Goal: Task Accomplishment & Management: Manage account settings

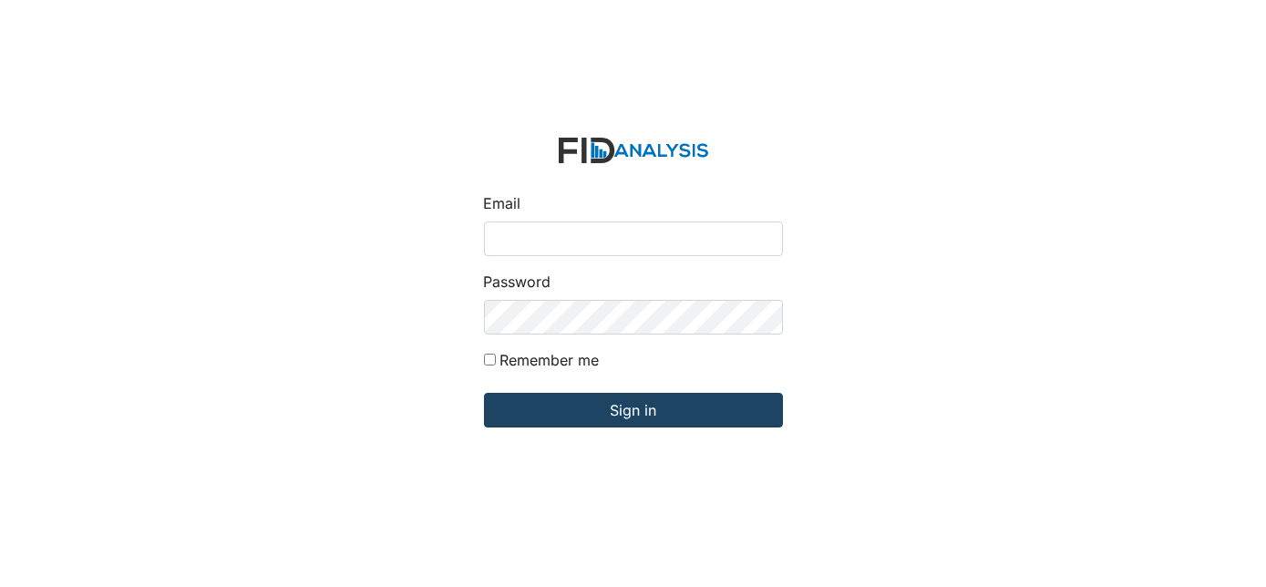
type input "Dsmith@lifeincorporated.com"
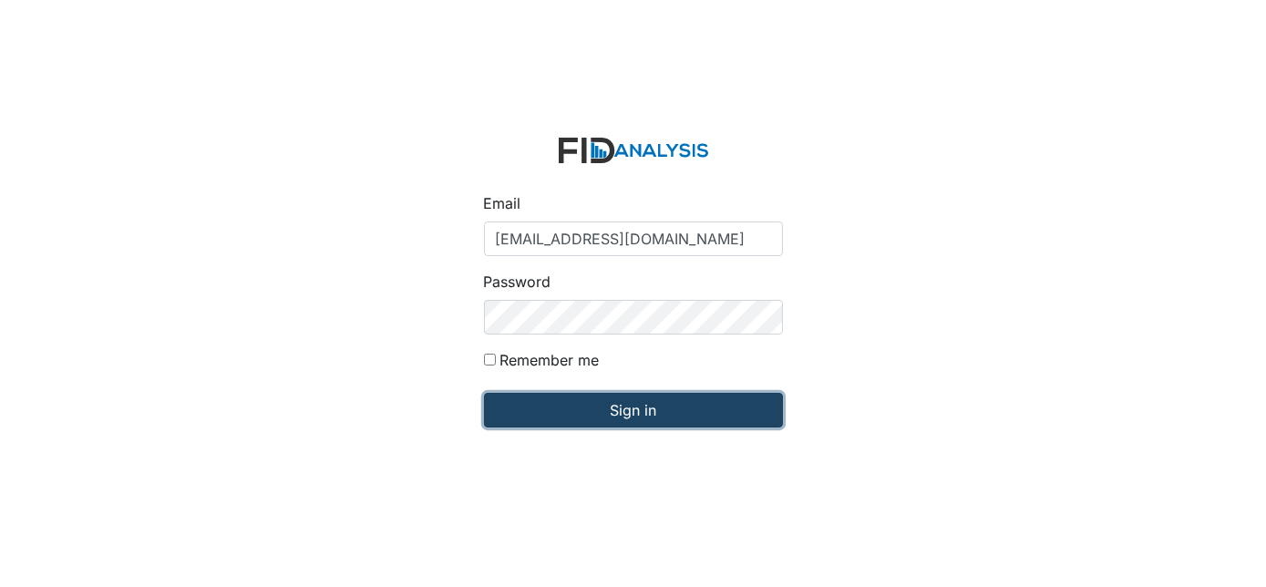
click at [530, 402] on input "Sign in" at bounding box center [633, 410] width 299 height 35
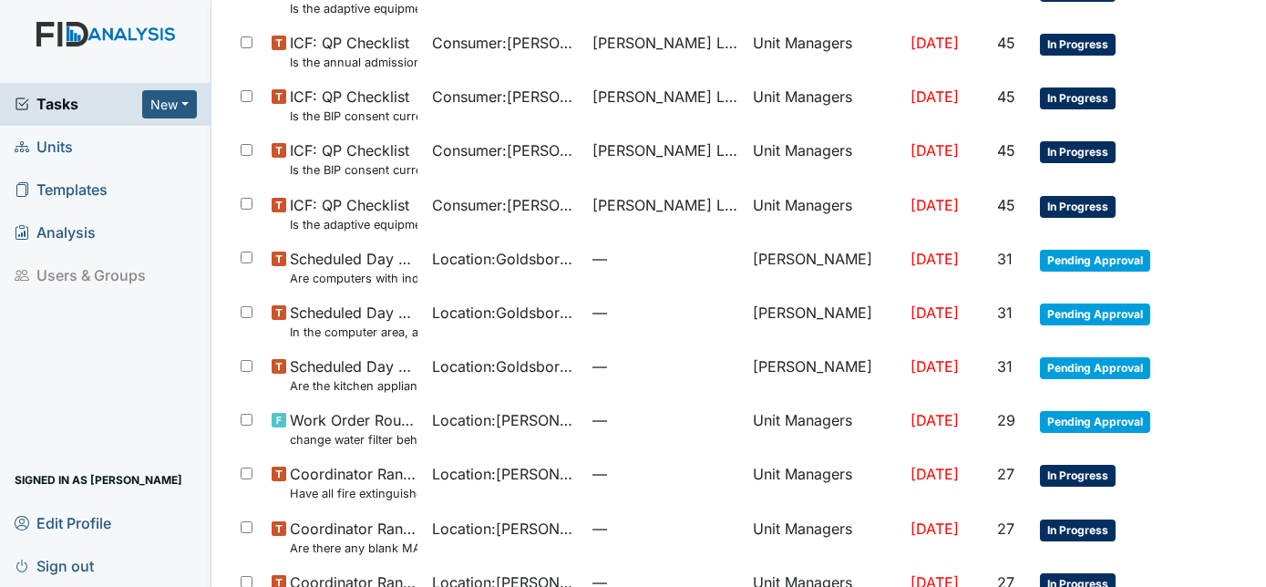
scroll to position [397, 0]
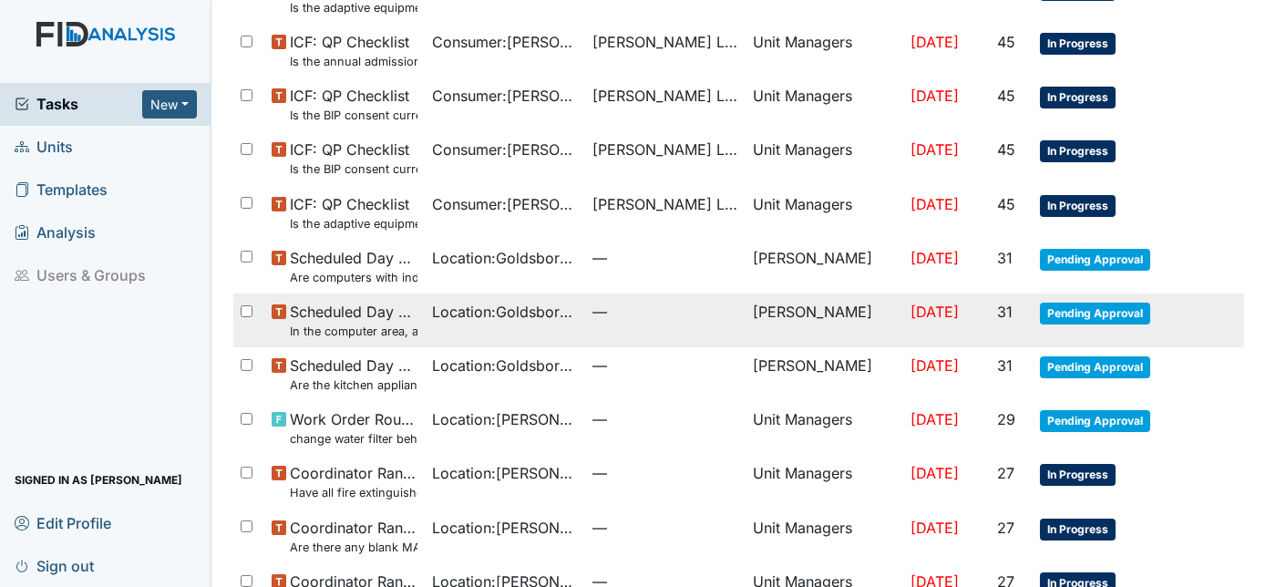
click at [1085, 315] on span "Pending Approval" at bounding box center [1095, 314] width 110 height 22
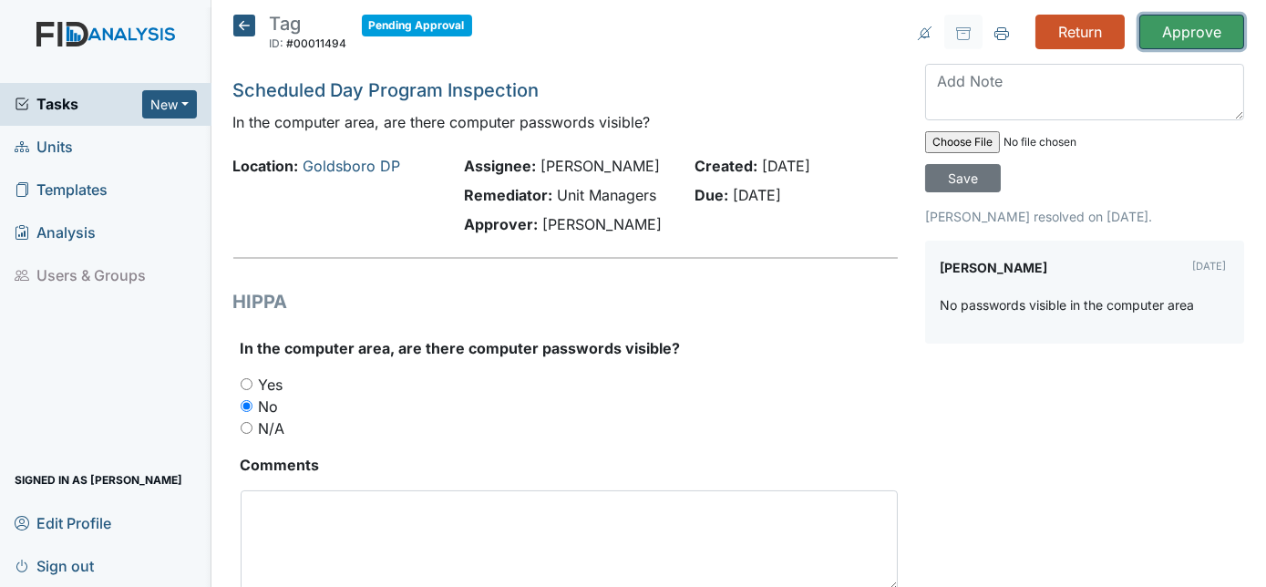
click at [1185, 30] on input "Approve" at bounding box center [1191, 32] width 105 height 35
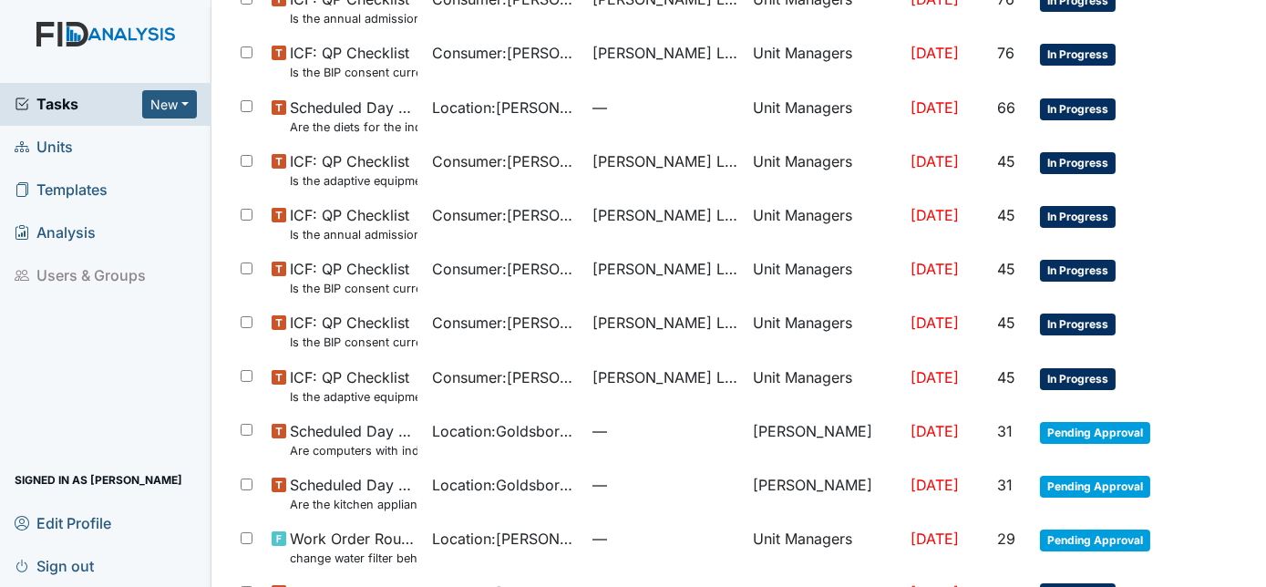
scroll to position [287, 0]
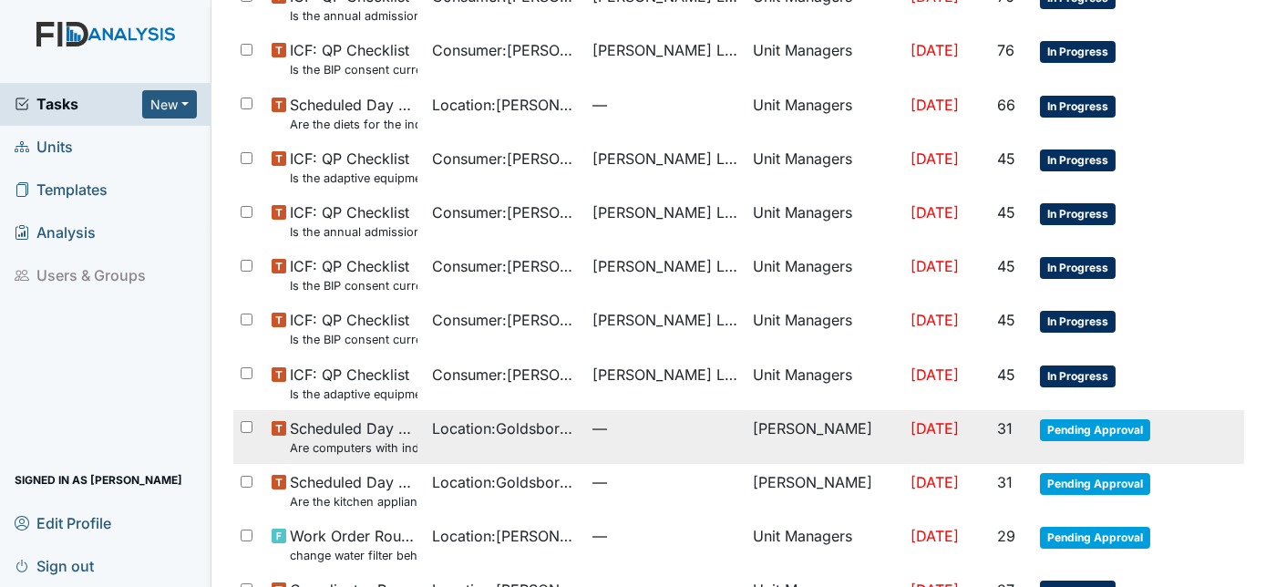
click at [1083, 437] on span "Pending Approval" at bounding box center [1095, 430] width 110 height 22
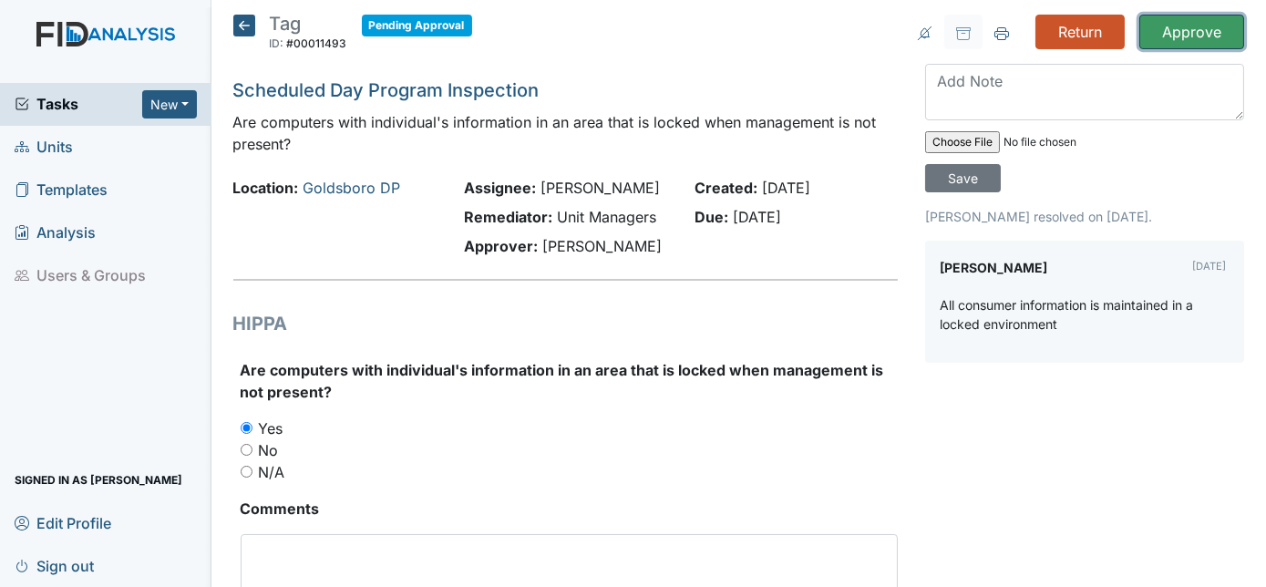
click at [1180, 39] on input "Approve" at bounding box center [1191, 32] width 105 height 35
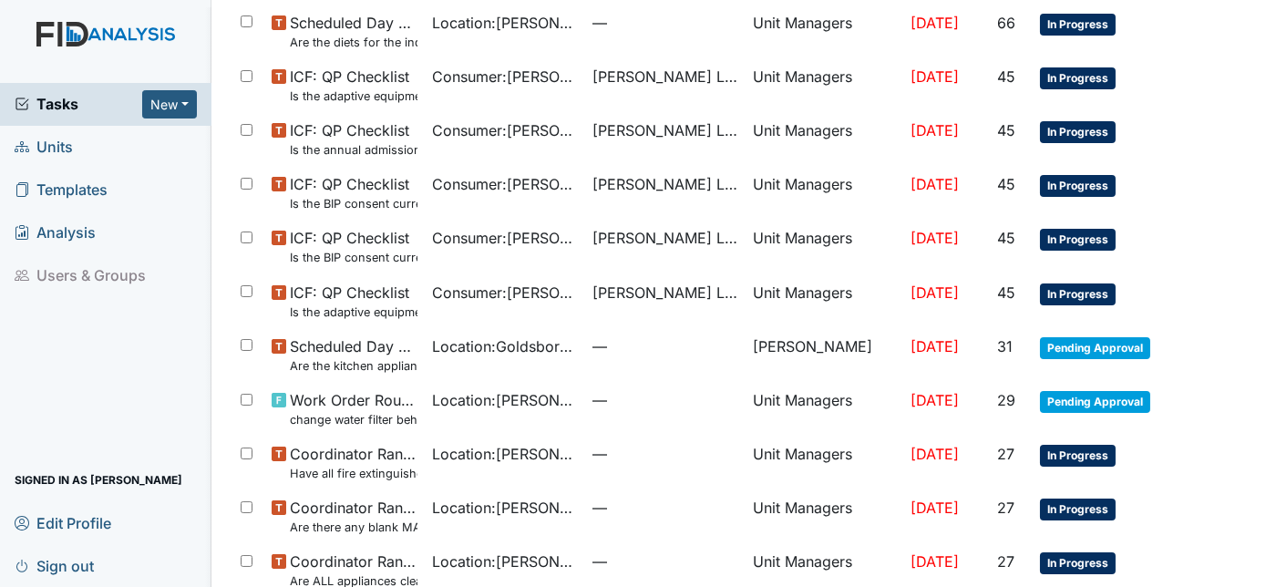
scroll to position [370, 0]
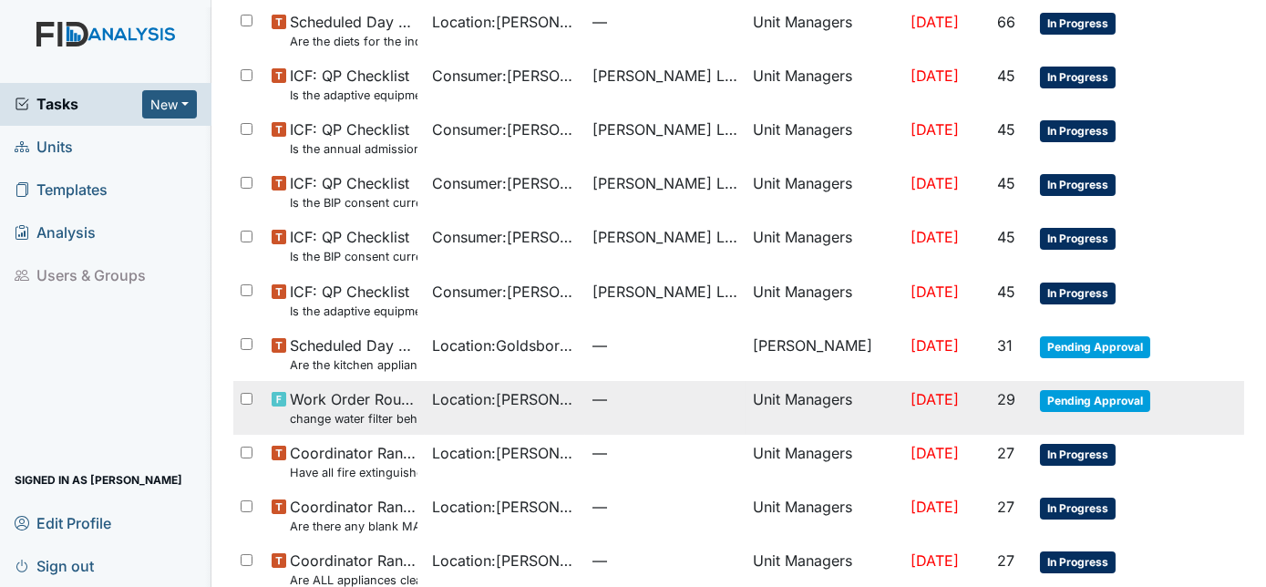
click at [1124, 421] on td "Pending Approval" at bounding box center [1105, 408] width 147 height 54
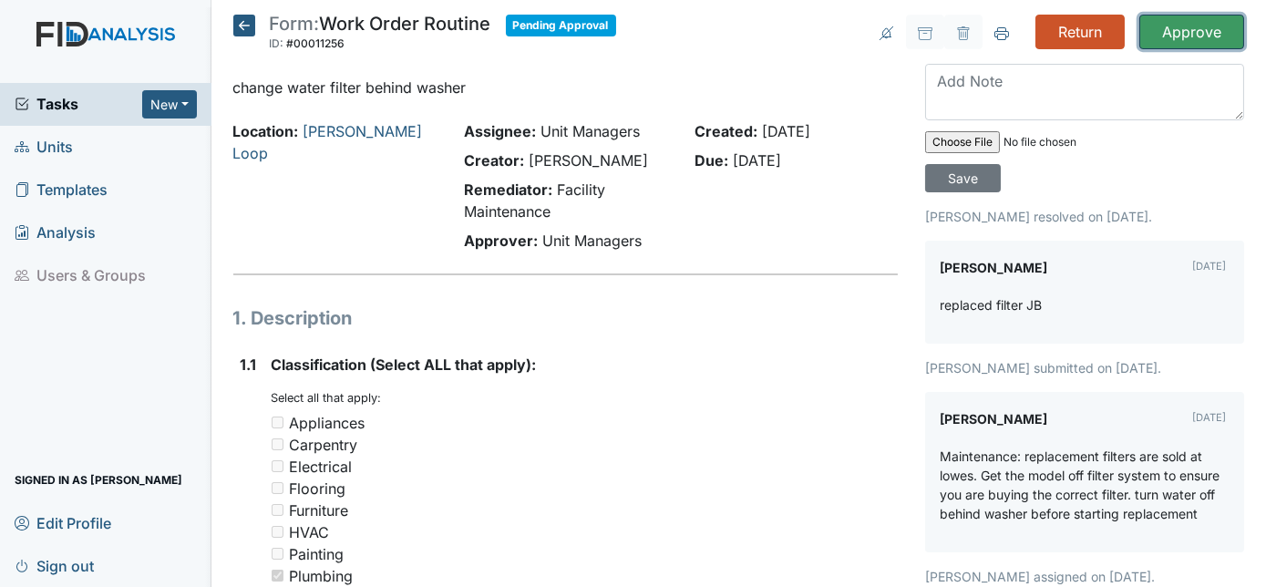
click at [1202, 35] on input "Approve" at bounding box center [1191, 32] width 105 height 35
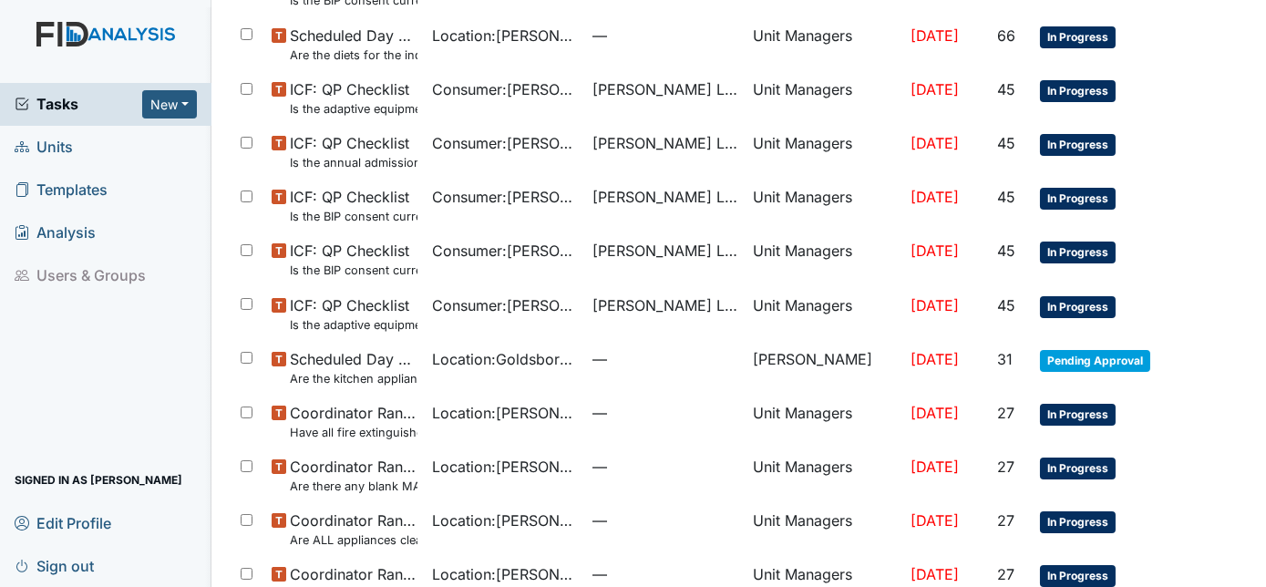
scroll to position [360, 0]
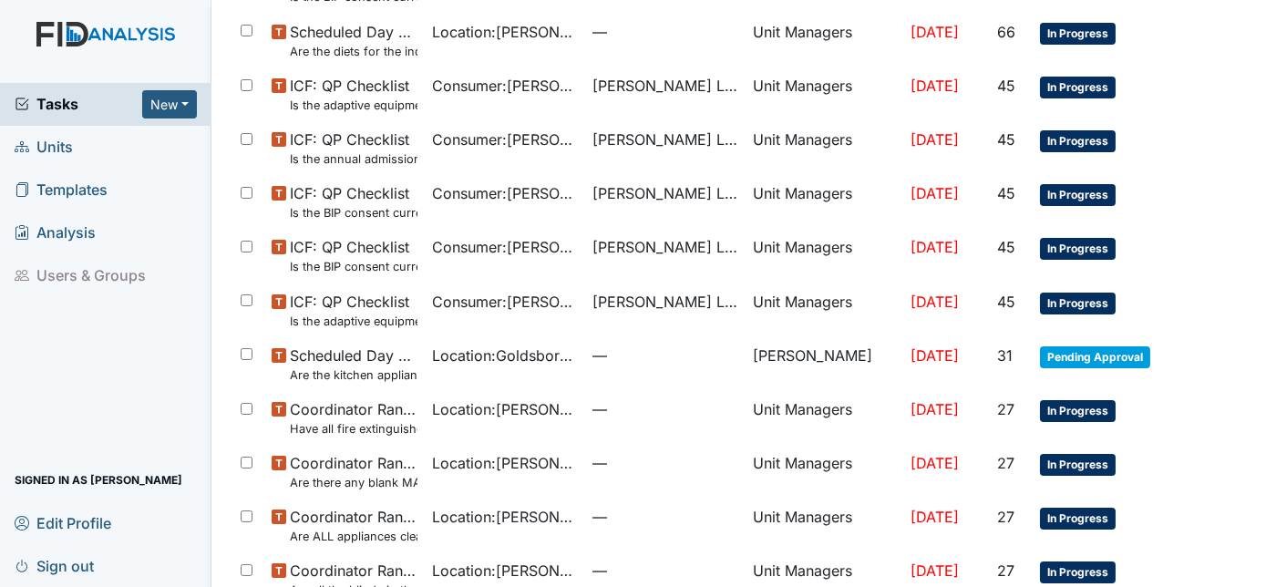
click at [1095, 357] on span "Pending Approval" at bounding box center [1095, 357] width 110 height 22
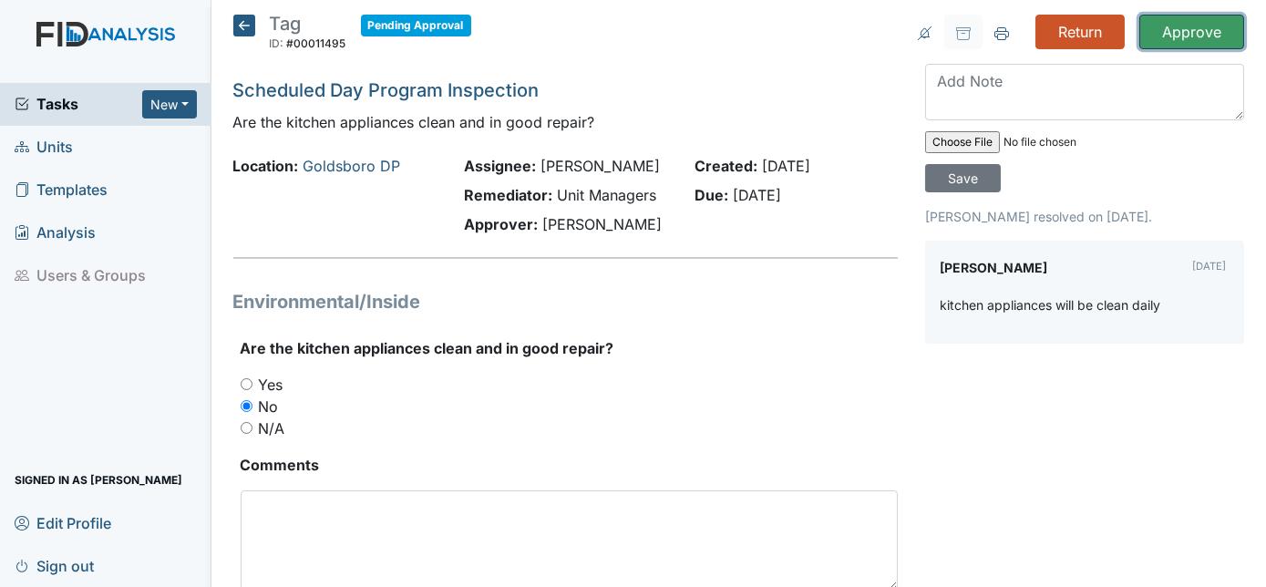
click at [1186, 24] on input "Approve" at bounding box center [1191, 32] width 105 height 35
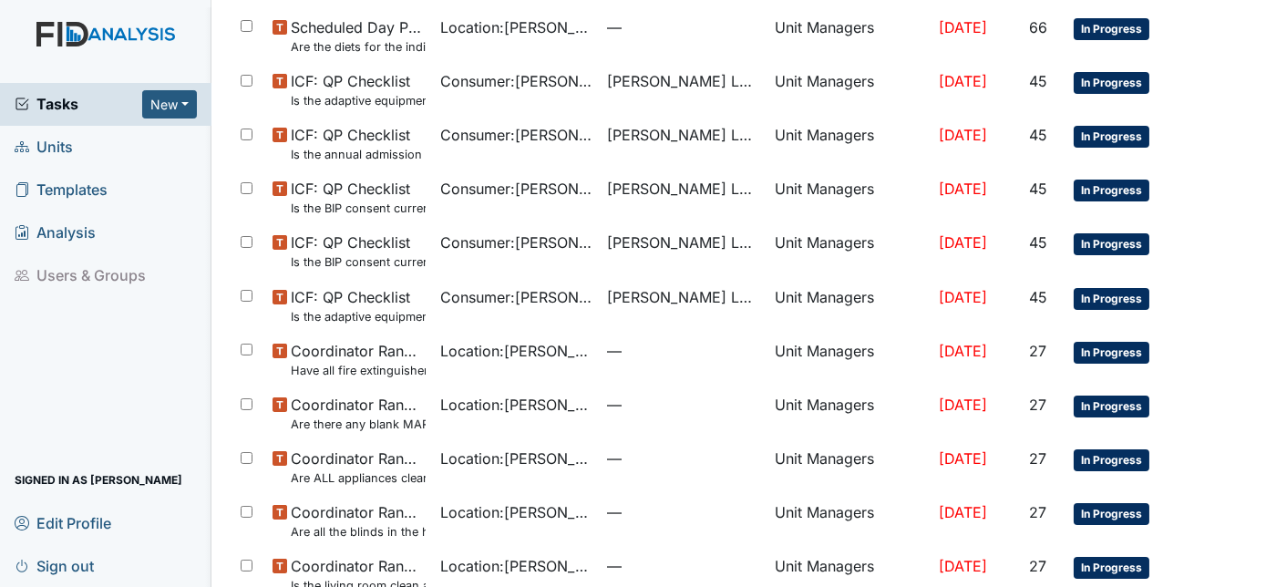
scroll to position [385, 0]
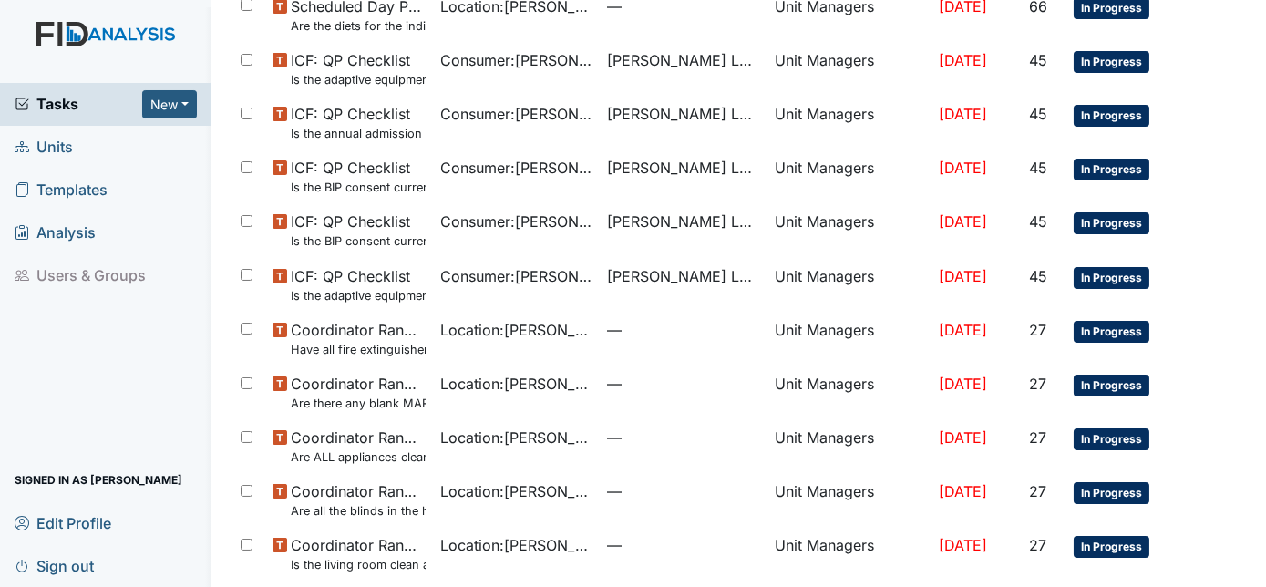
click at [9, 248] on link "Analysis" at bounding box center [105, 232] width 211 height 43
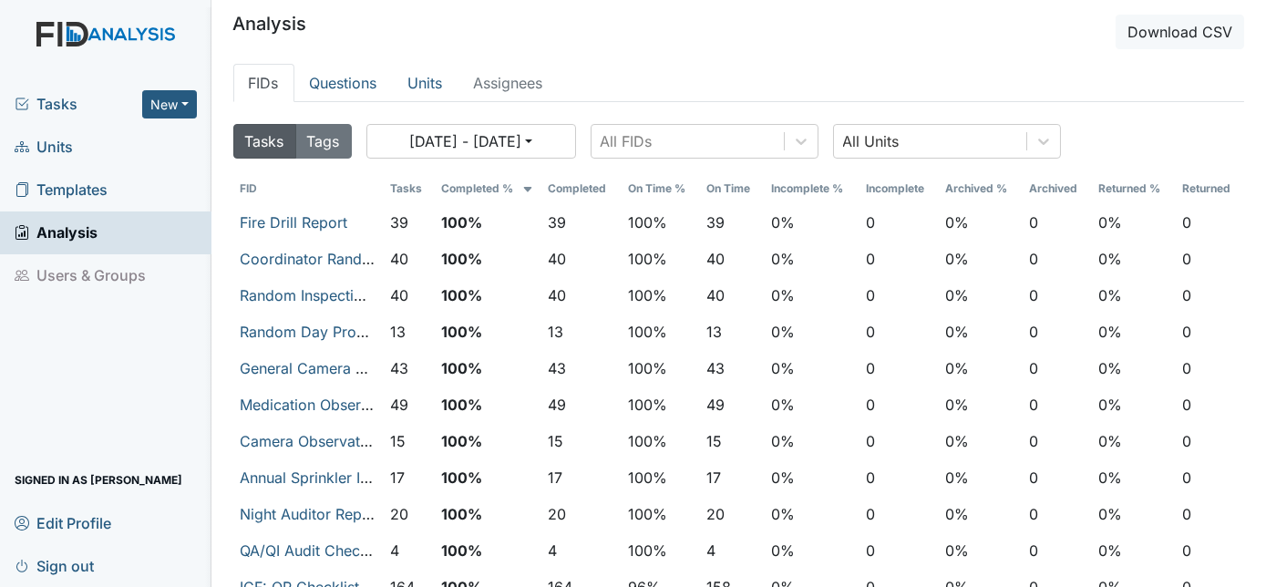
click at [56, 153] on span "Units" at bounding box center [44, 147] width 58 height 28
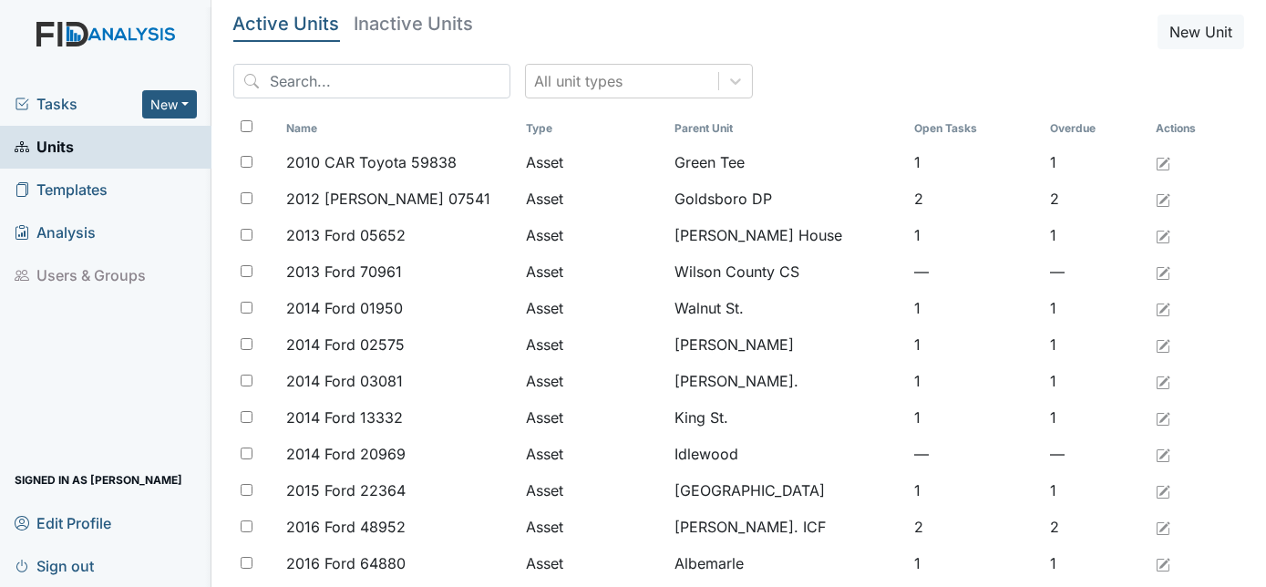
click at [49, 107] on span "Tasks" at bounding box center [79, 104] width 128 height 22
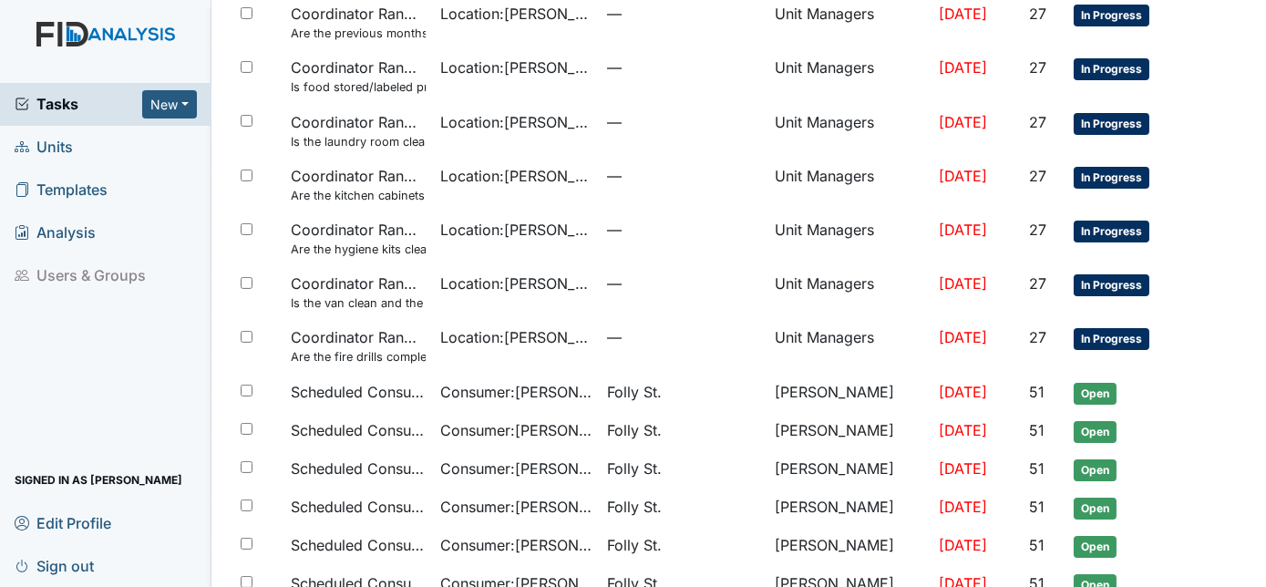
scroll to position [1163, 0]
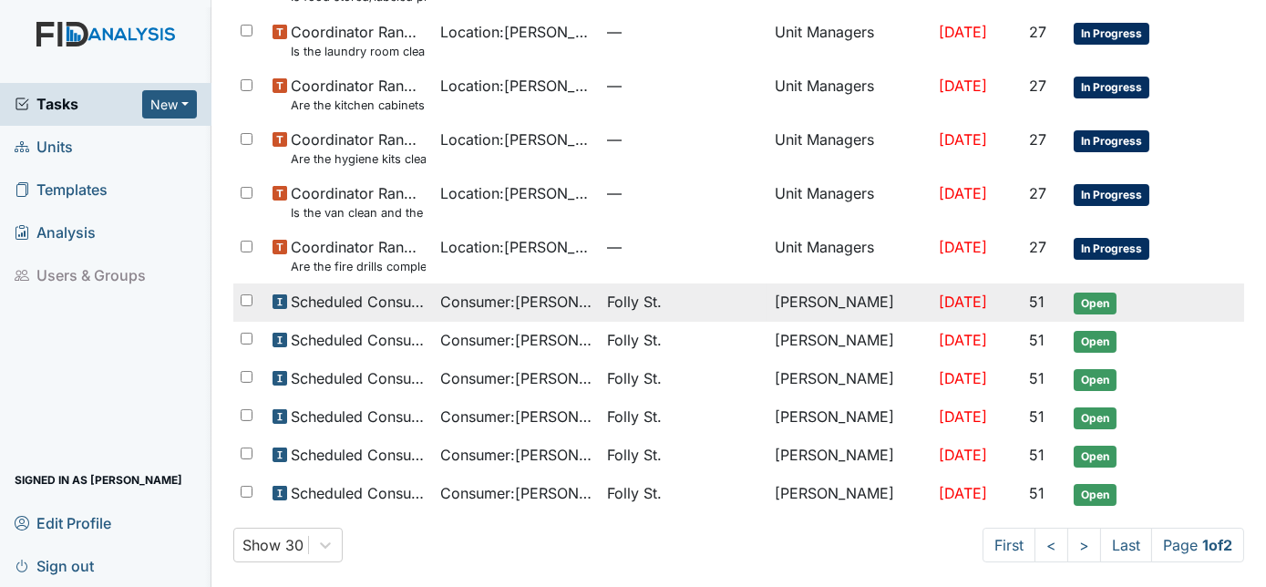
click at [294, 307] on span "Scheduled Consumer Chart Review" at bounding box center [358, 302] width 135 height 22
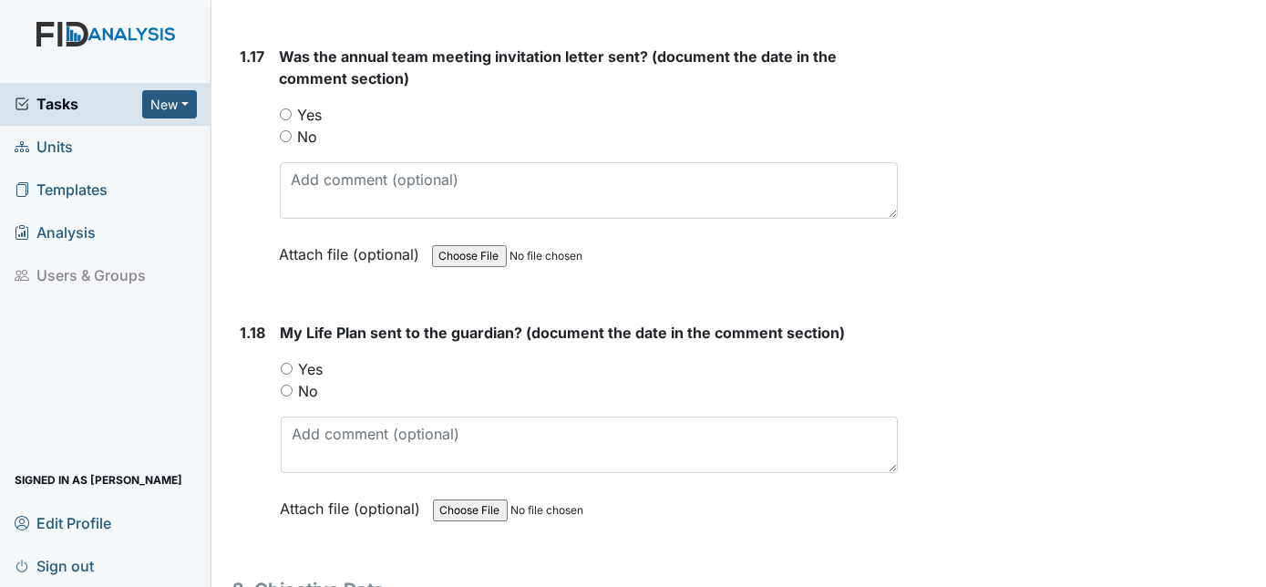
scroll to position [4623, 0]
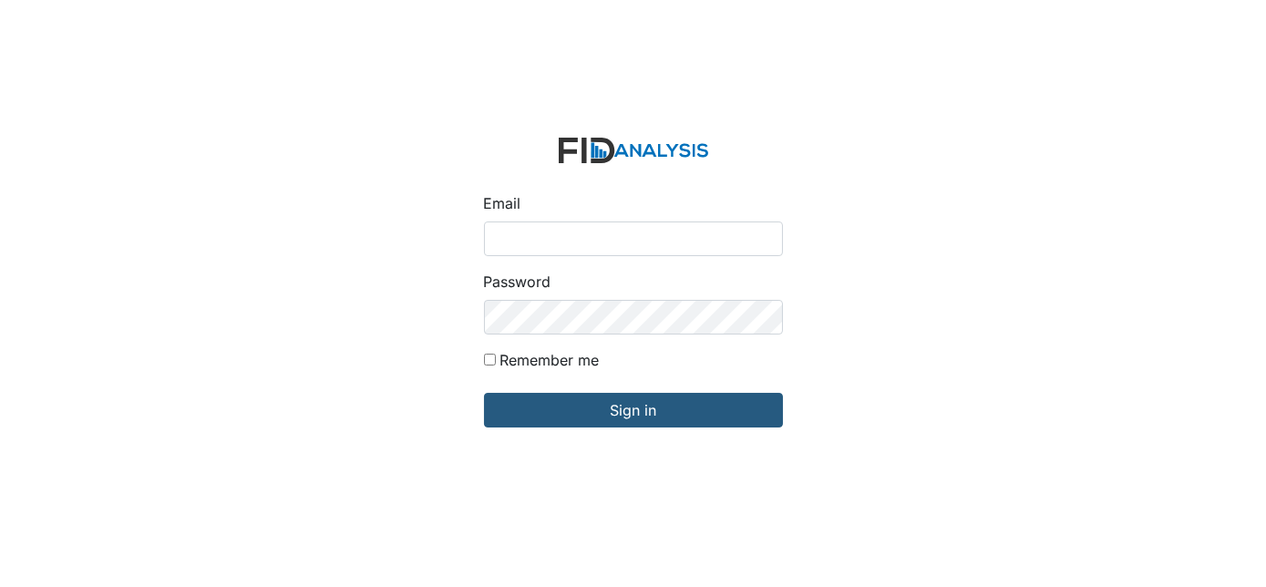
type input "Dsmith@lifeincorporated.com"
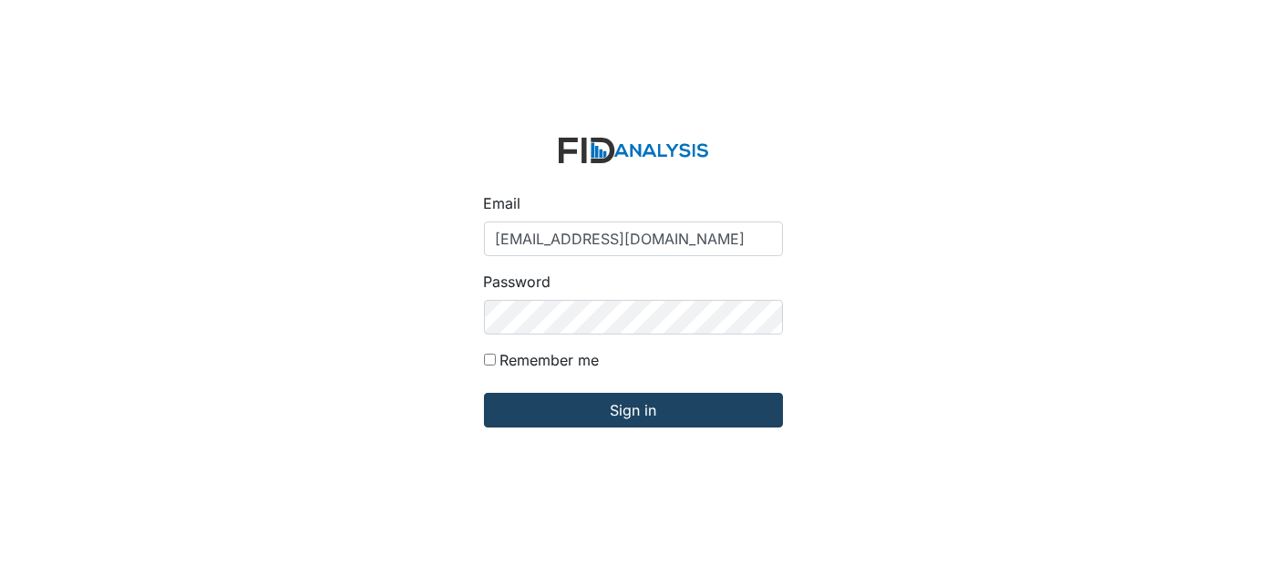
click at [645, 416] on input "Sign in" at bounding box center [633, 410] width 299 height 35
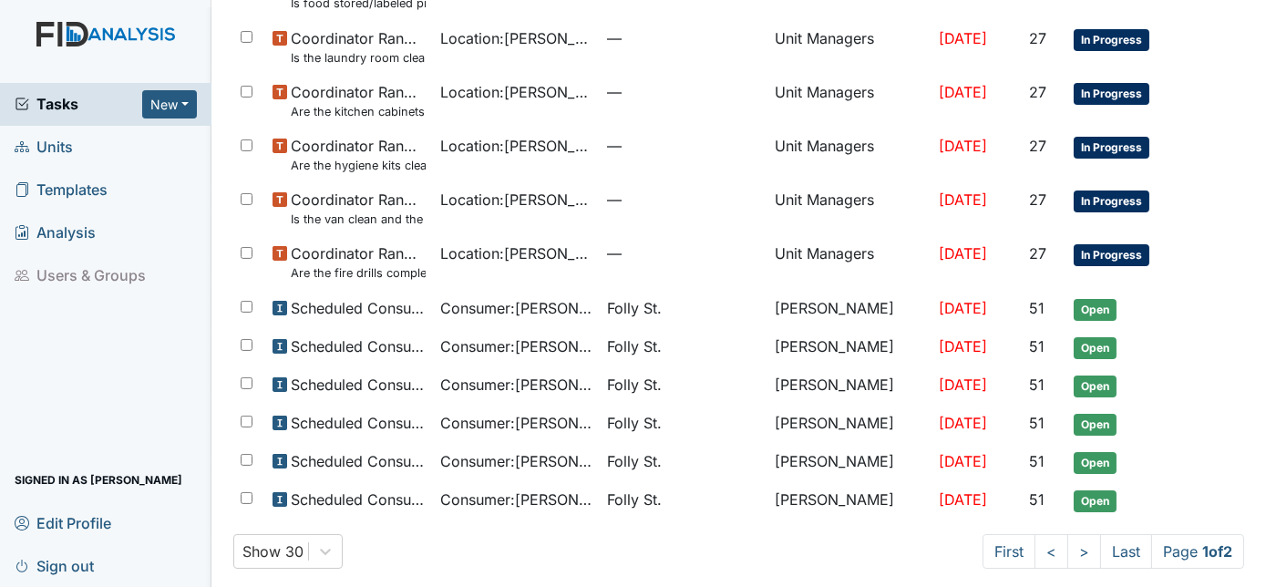
scroll to position [1163, 0]
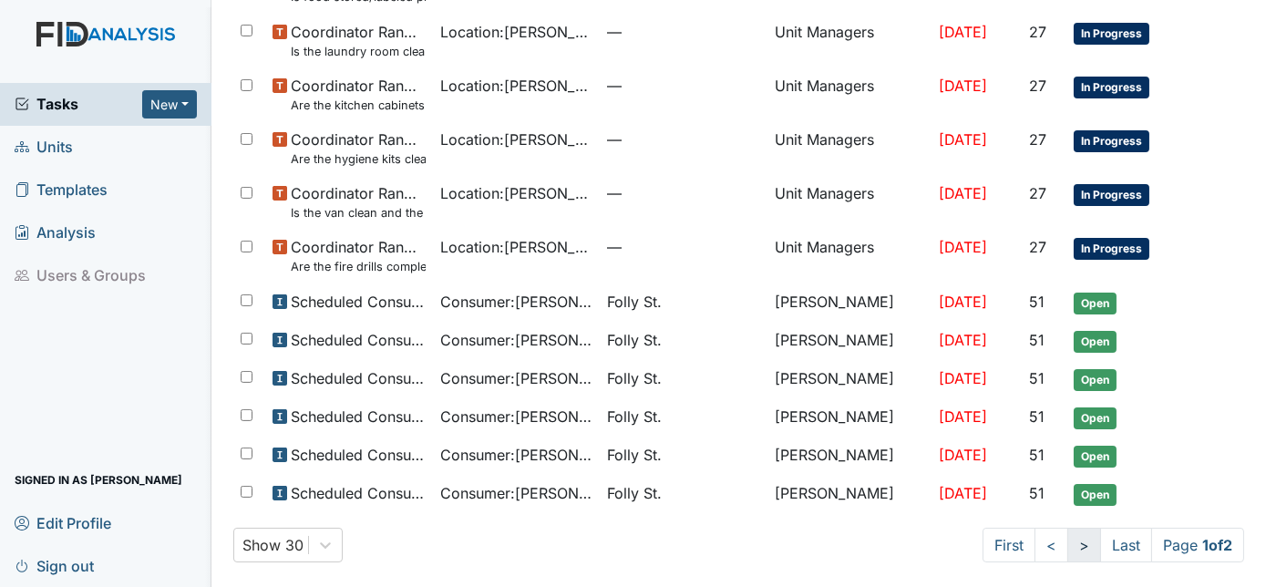
click at [1067, 546] on link ">" at bounding box center [1084, 545] width 34 height 35
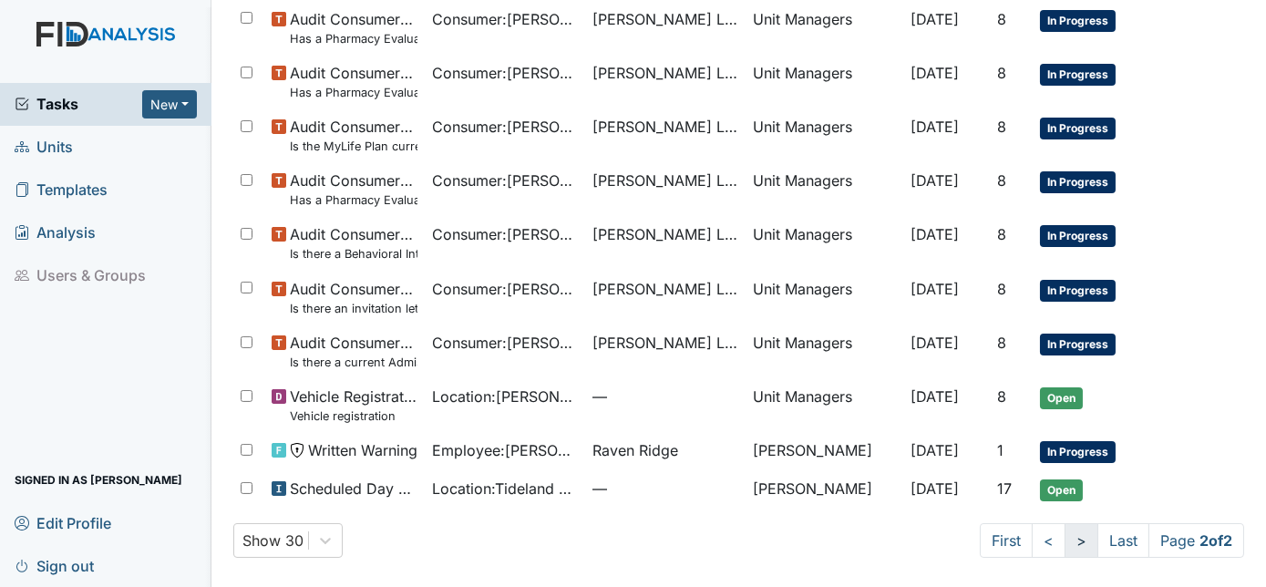
scroll to position [905, 0]
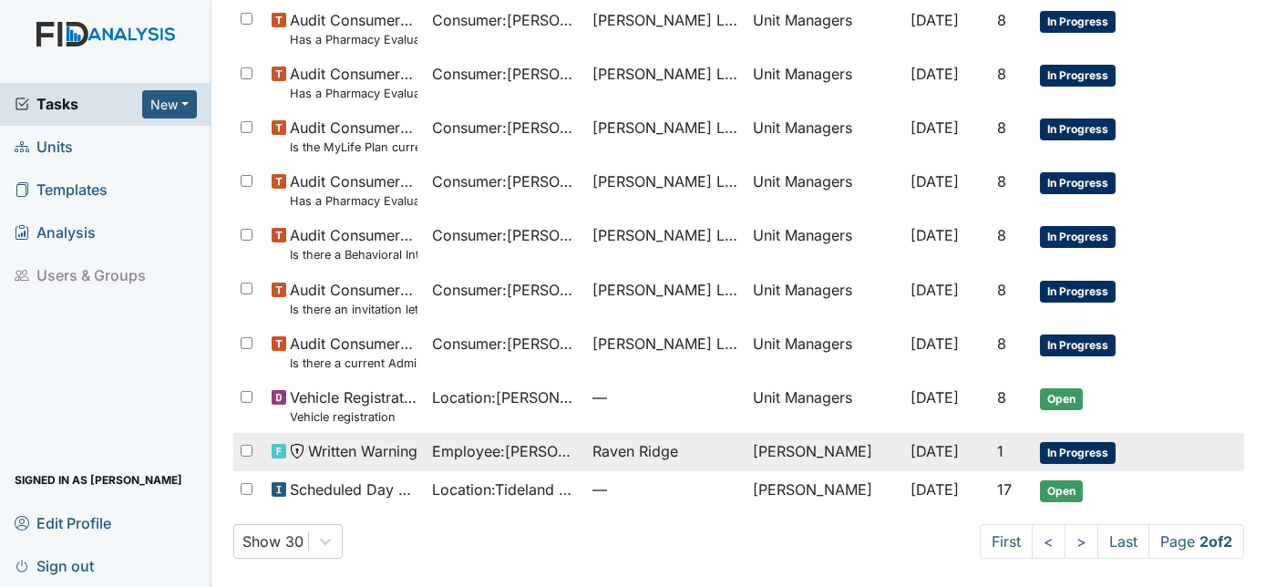
click at [1062, 454] on span "In Progress" at bounding box center [1078, 453] width 76 height 22
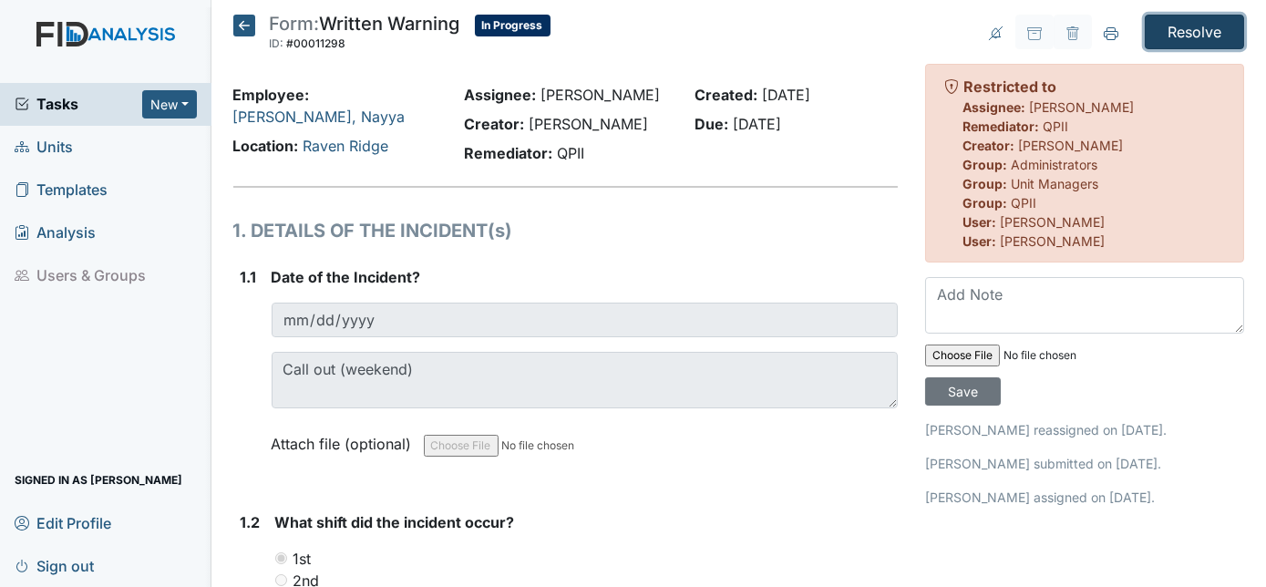
click at [1189, 32] on input "Resolve" at bounding box center [1193, 32] width 99 height 35
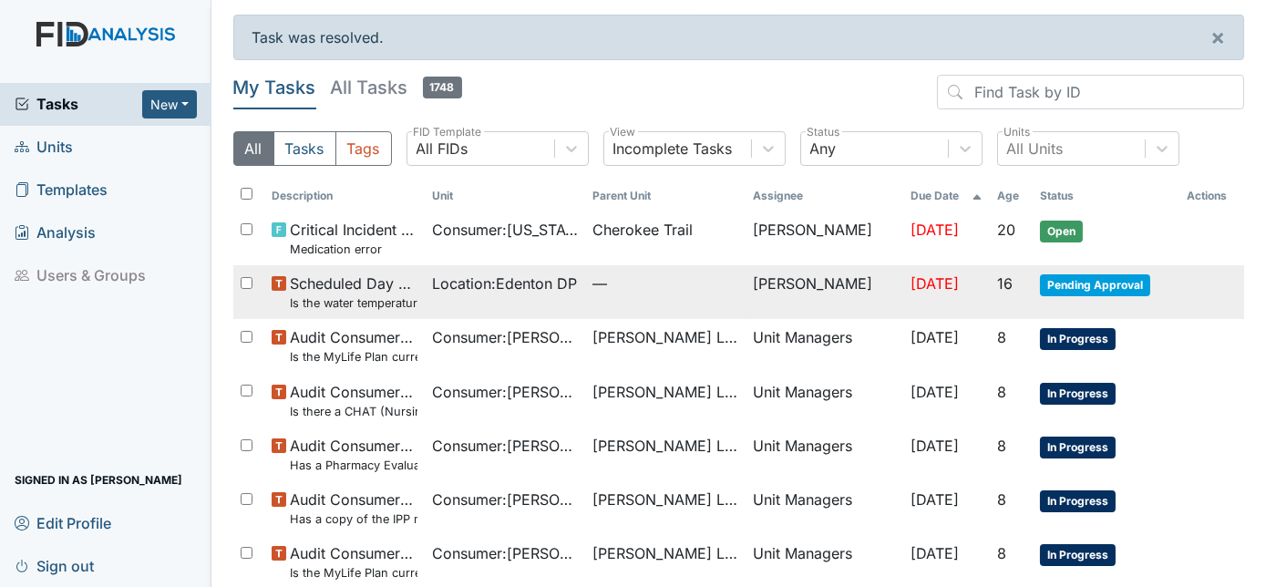
click at [1093, 300] on td "Pending Approval" at bounding box center [1105, 292] width 147 height 54
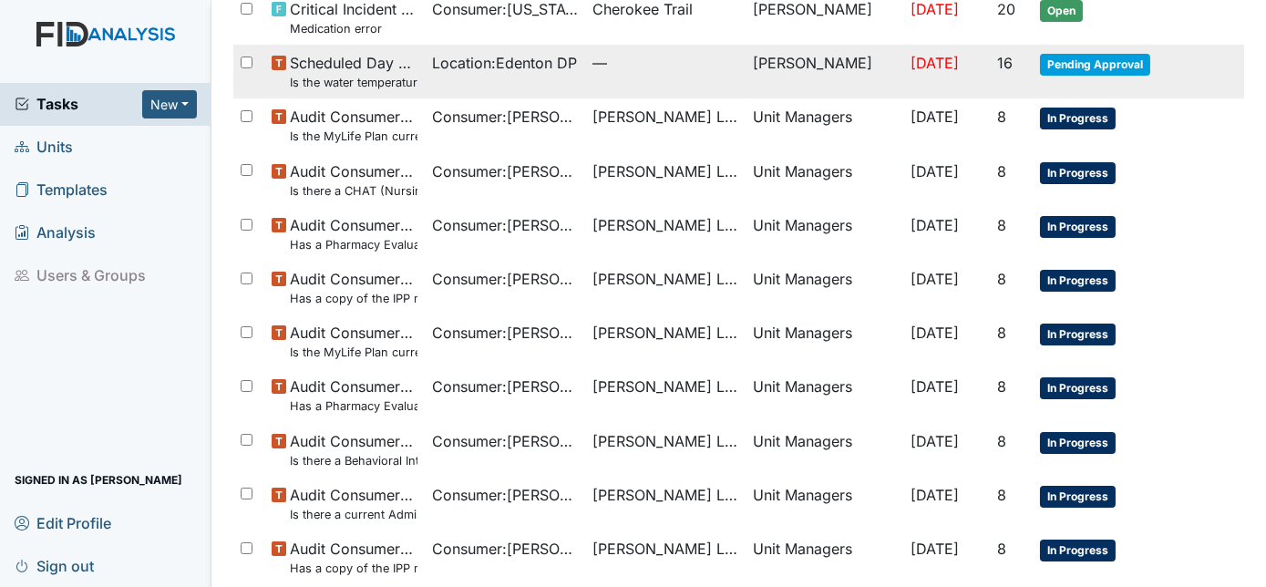
scroll to position [213, 0]
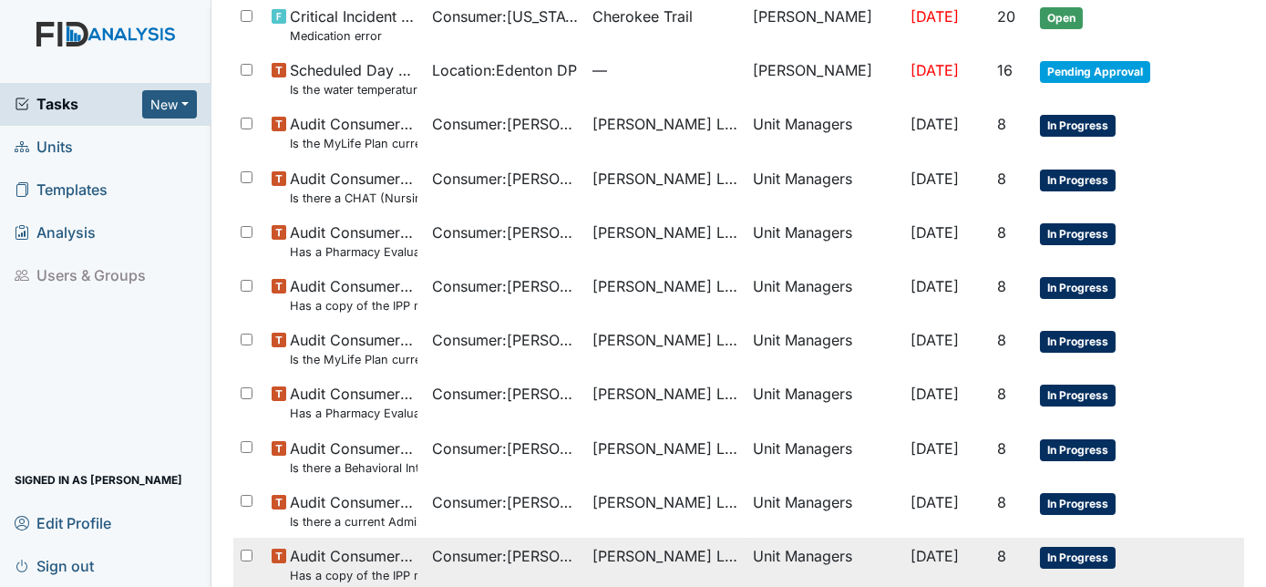
click at [1219, 538] on td at bounding box center [1211, 545] width 65 height 15
click at [1219, 539] on td at bounding box center [1211, 545] width 65 height 15
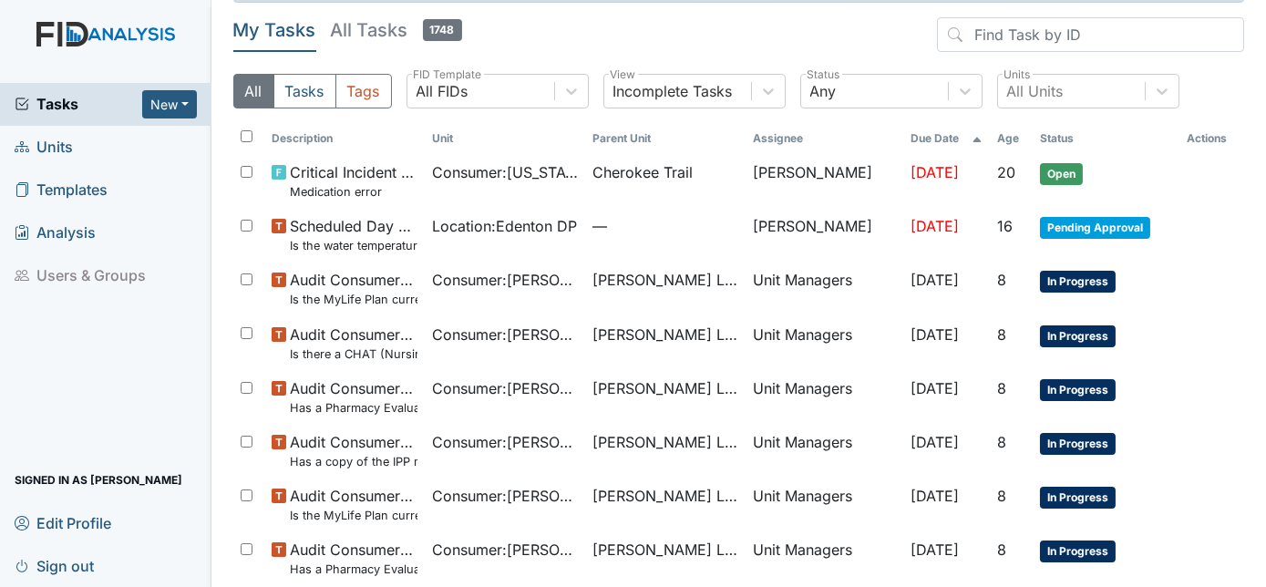
scroll to position [48, 0]
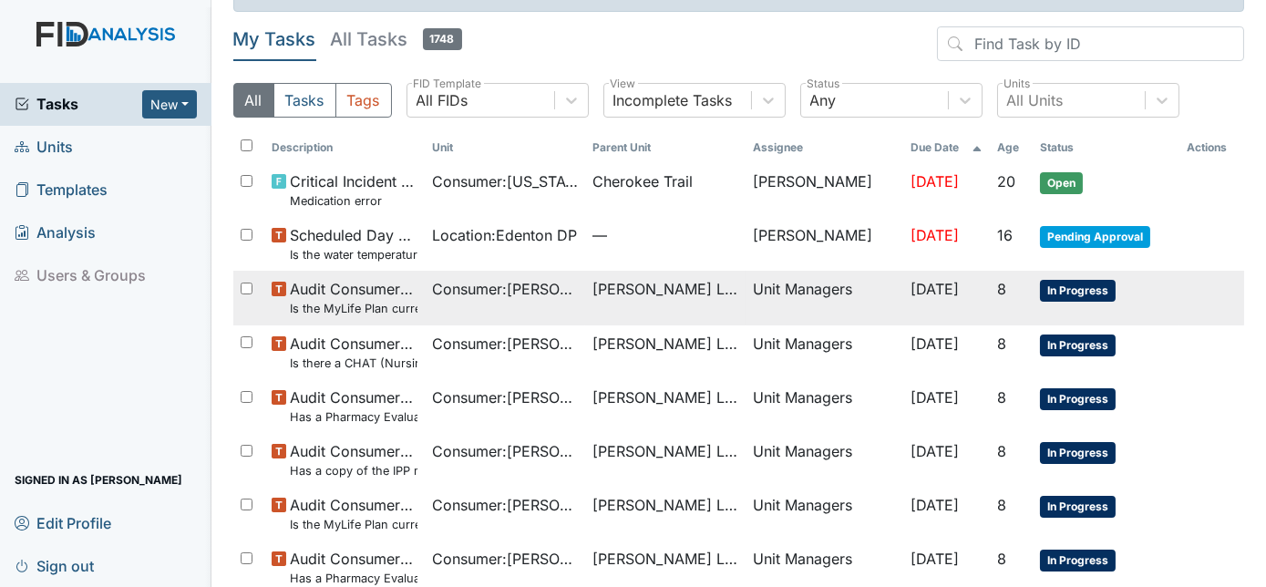
click at [310, 306] on small "Is the MyLife Plan current (yearly)?" at bounding box center [354, 308] width 128 height 17
click at [425, 312] on td "Consumer : Small, Ashley" at bounding box center [505, 298] width 160 height 54
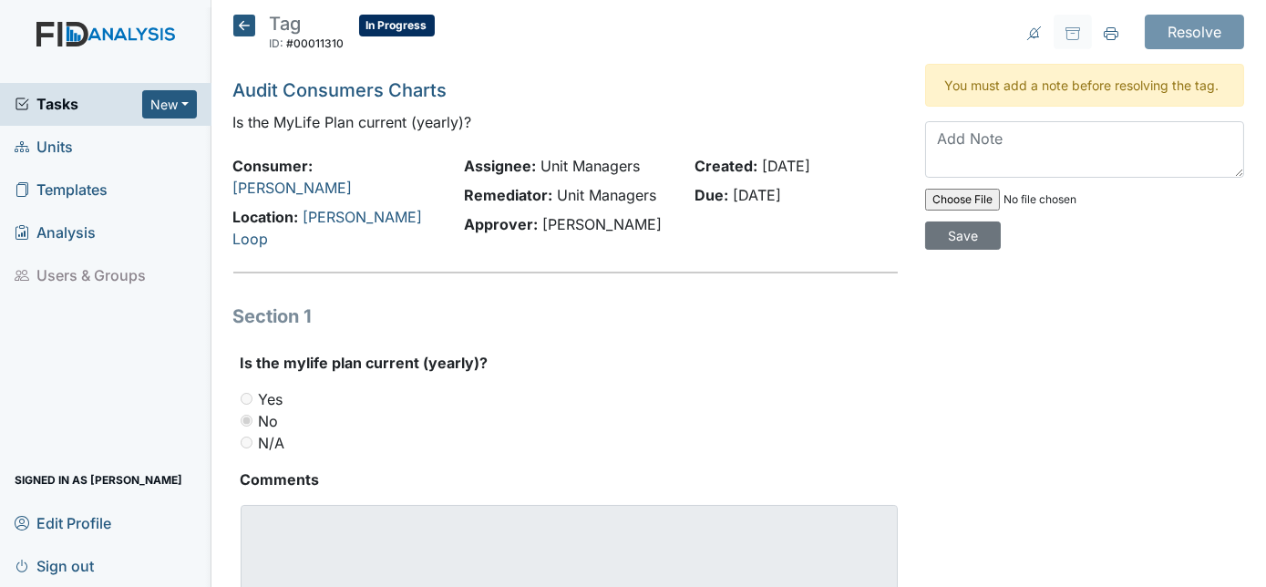
scroll to position [61, 0]
click at [931, 143] on textarea at bounding box center [1084, 149] width 319 height 56
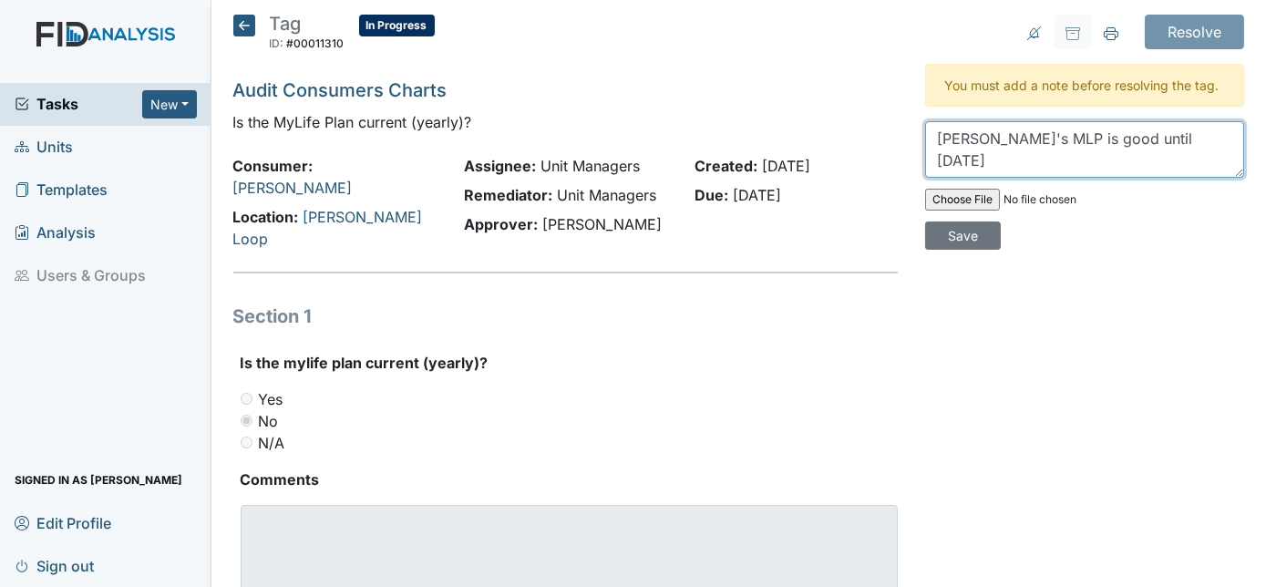
type textarea "Ashley's MLP is good until 10/28/2025"
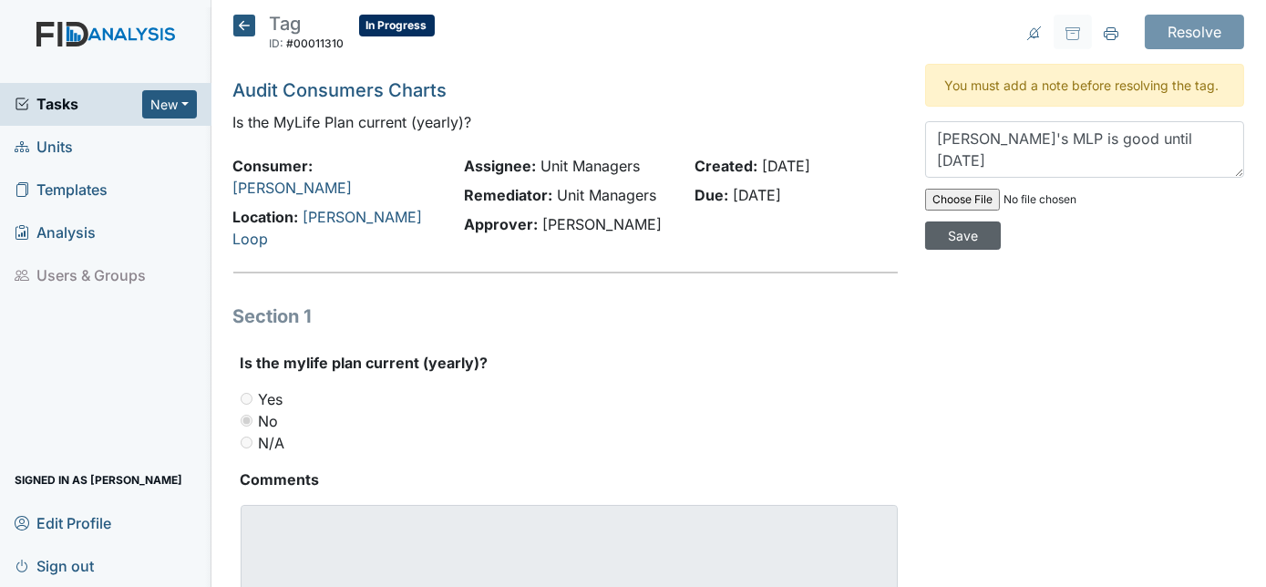
click at [1001, 221] on input "Save" at bounding box center [963, 235] width 76 height 28
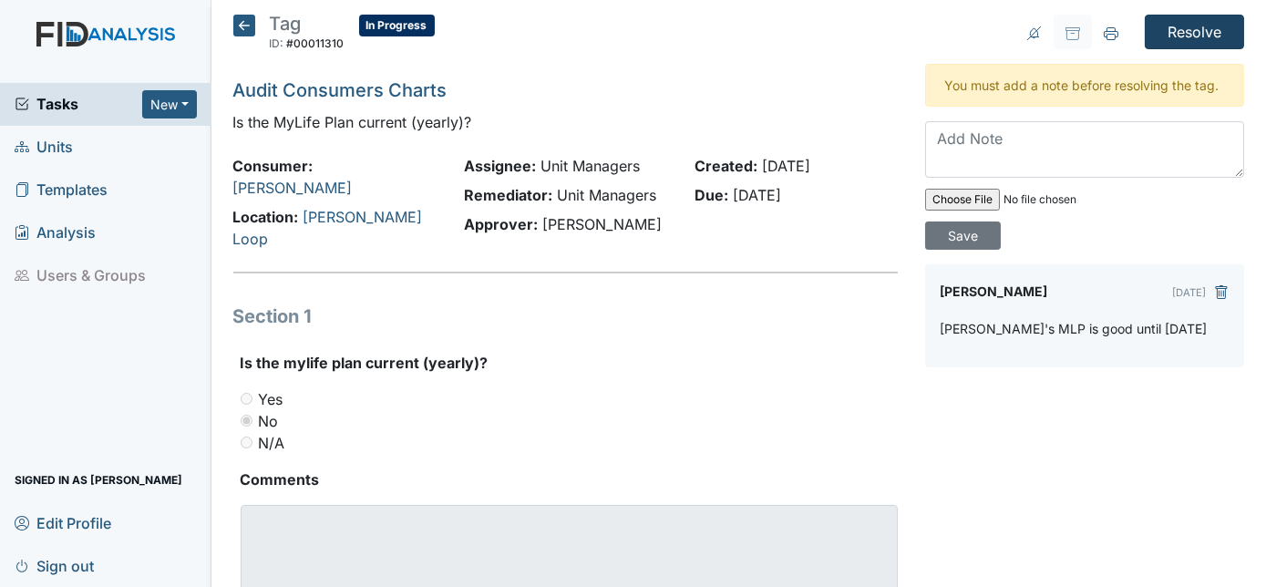
click at [1205, 32] on input "Resolve" at bounding box center [1193, 32] width 99 height 35
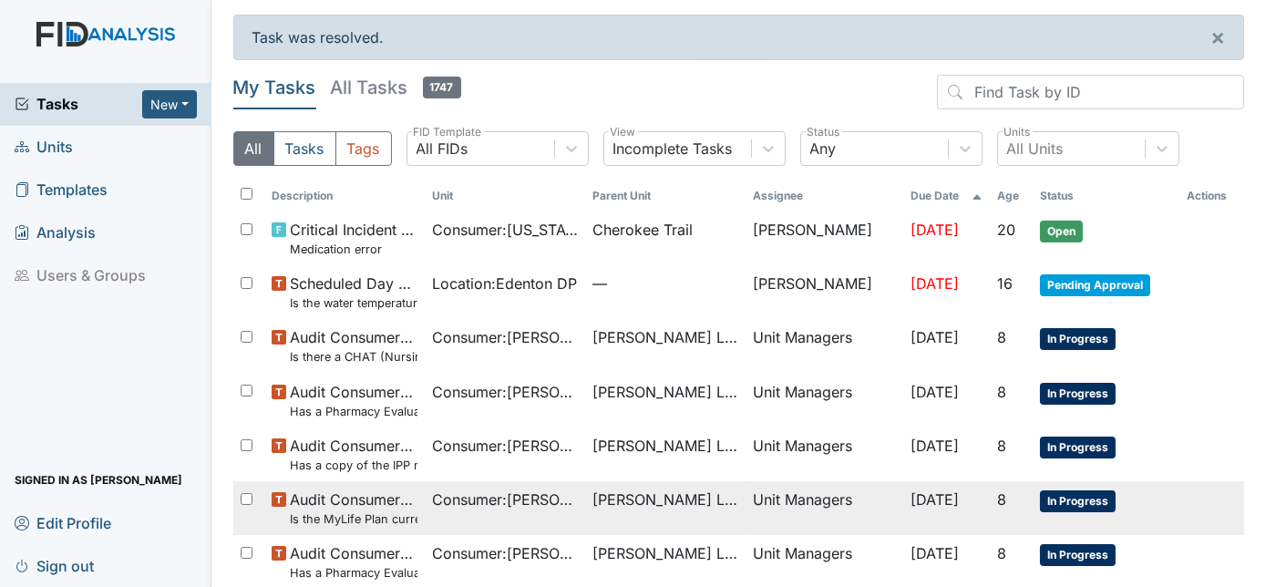
click at [383, 516] on small "Is the MyLife Plan current (yearly)?" at bounding box center [354, 518] width 128 height 17
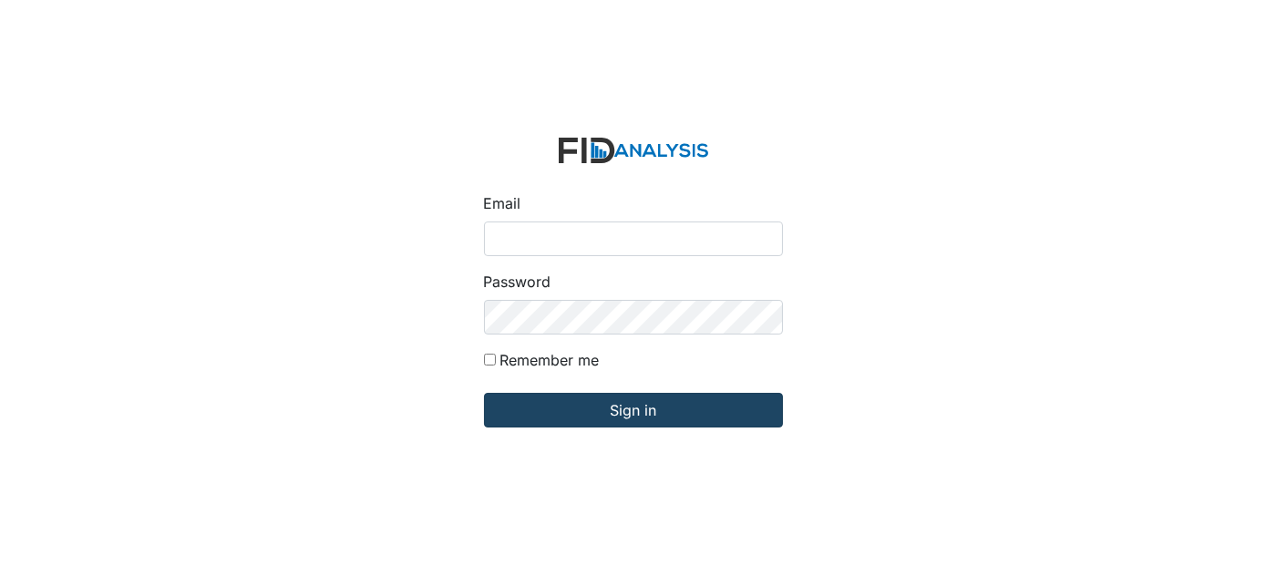
type input "[EMAIL_ADDRESS][DOMAIN_NAME]"
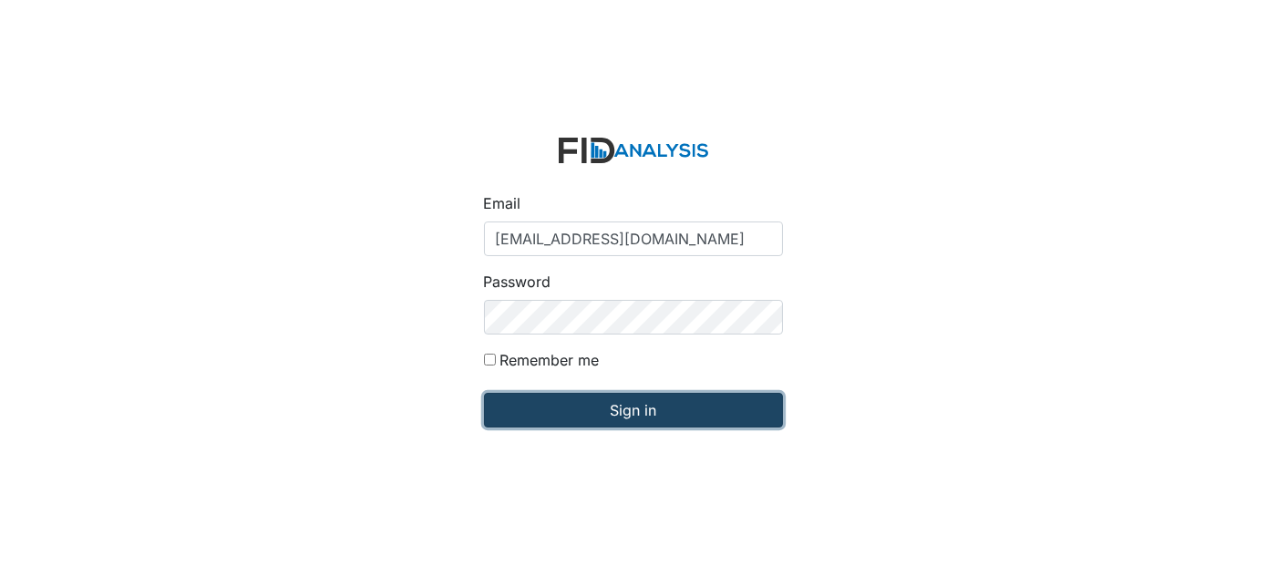
click at [573, 417] on input "Sign in" at bounding box center [633, 410] width 299 height 35
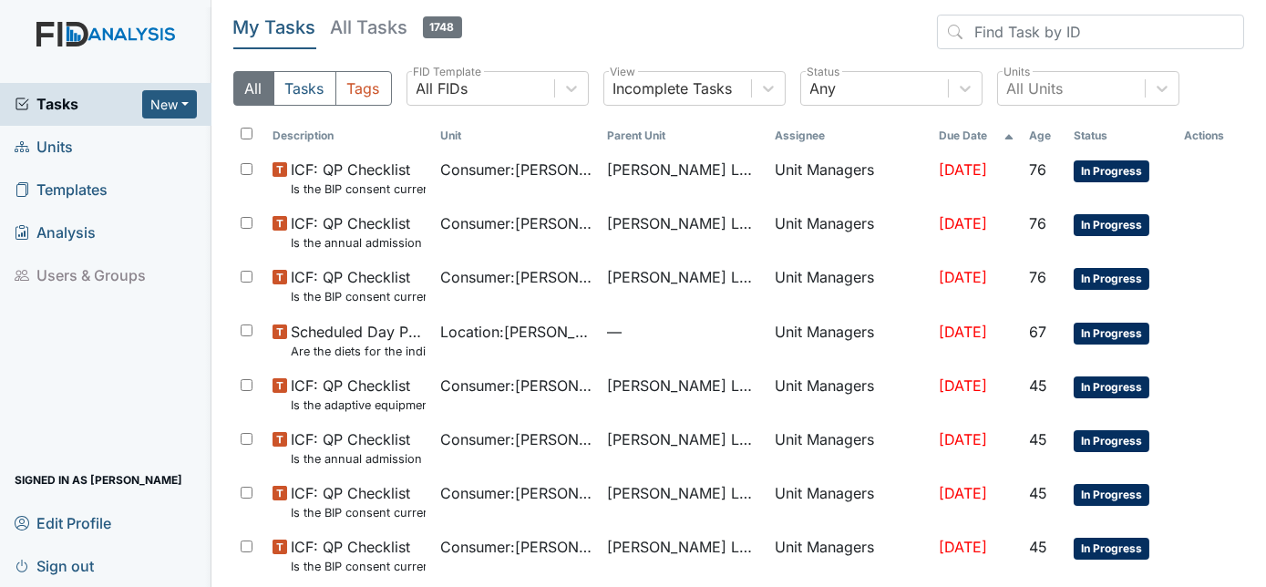
click at [71, 154] on span "Units" at bounding box center [44, 147] width 58 height 28
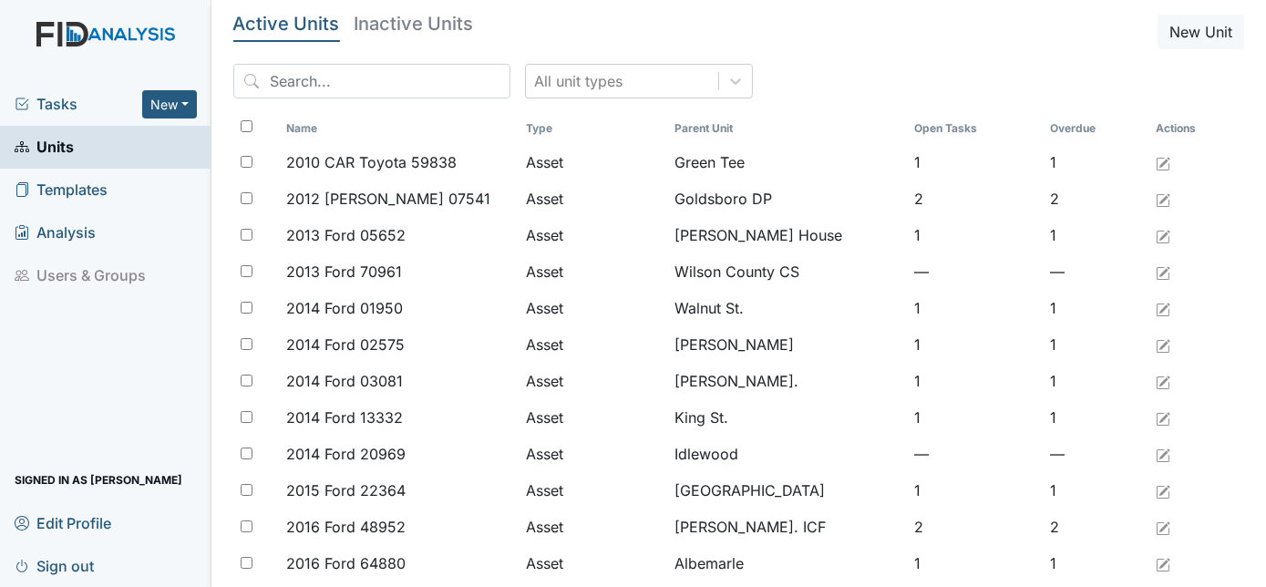
click at [96, 96] on span "Tasks" at bounding box center [79, 104] width 128 height 22
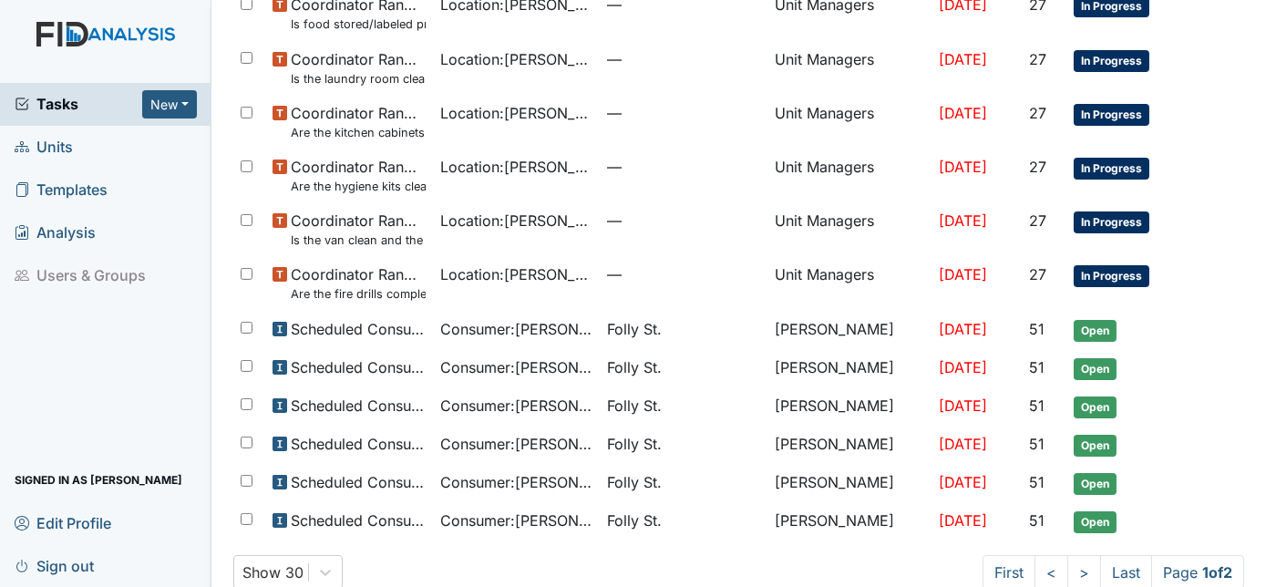
scroll to position [1163, 0]
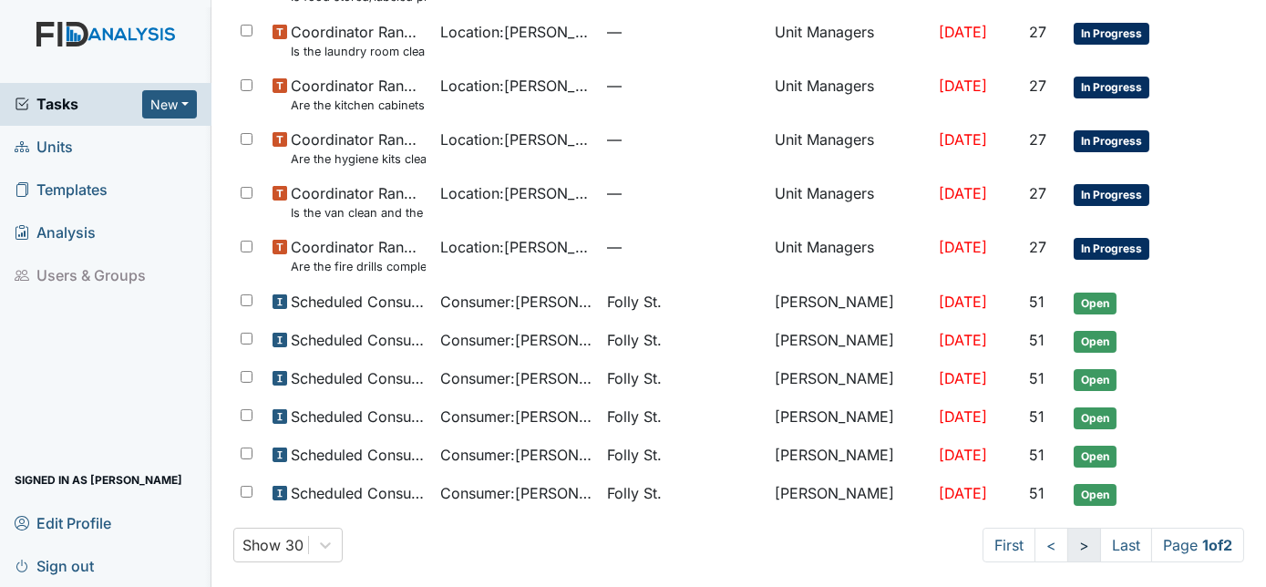
click at [1067, 539] on link ">" at bounding box center [1084, 545] width 34 height 35
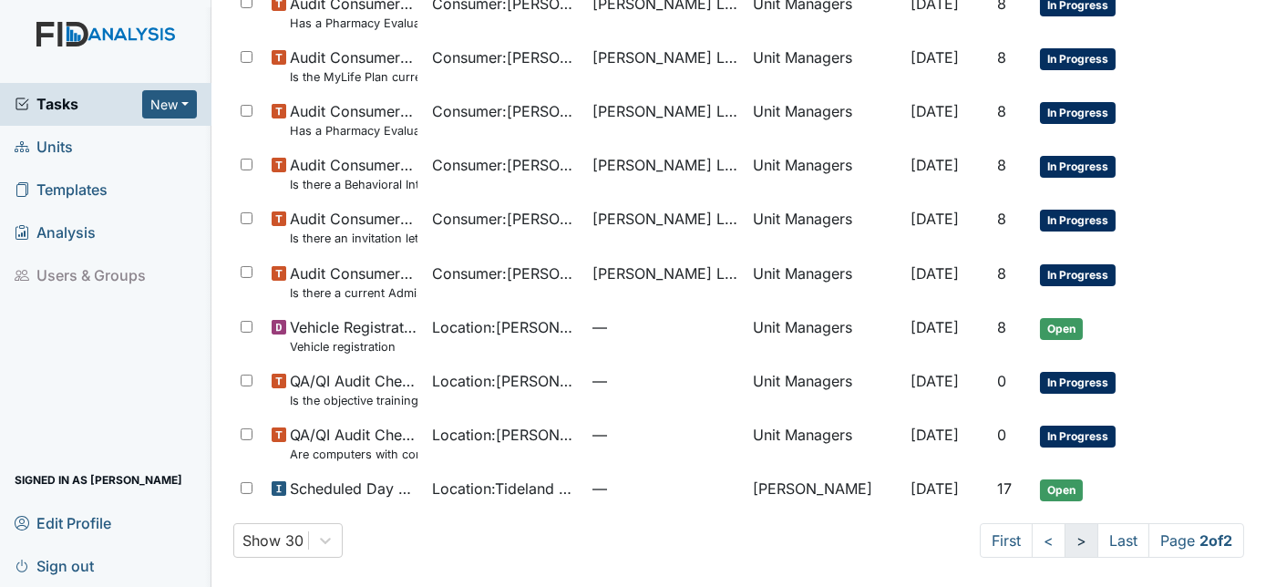
scroll to position [920, 0]
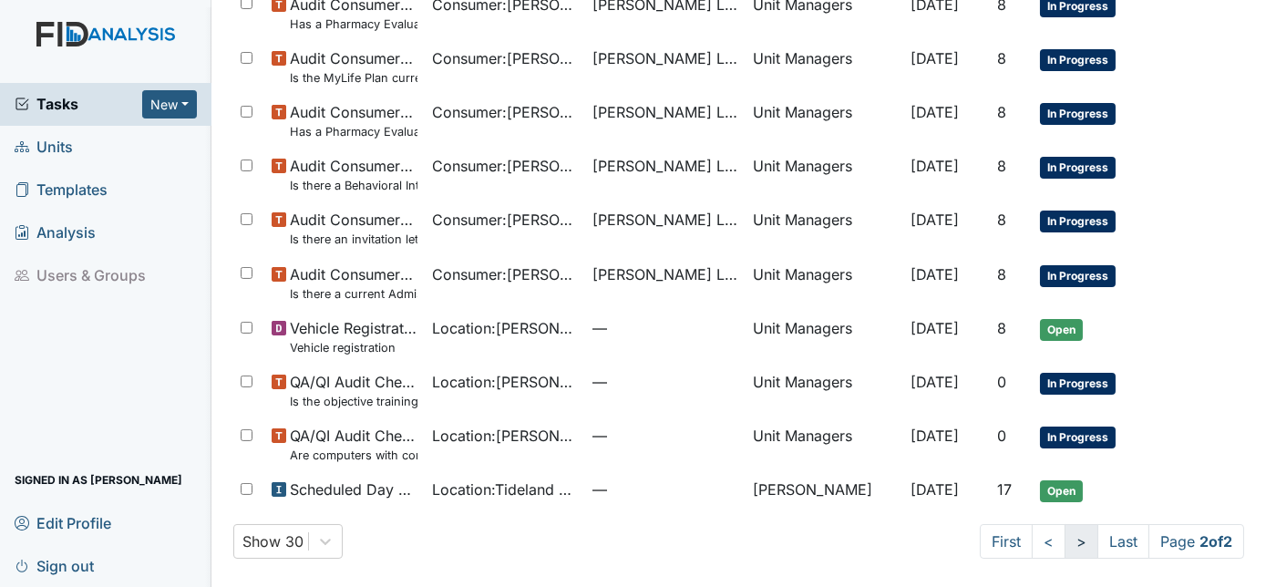
click at [1069, 537] on link ">" at bounding box center [1081, 541] width 34 height 35
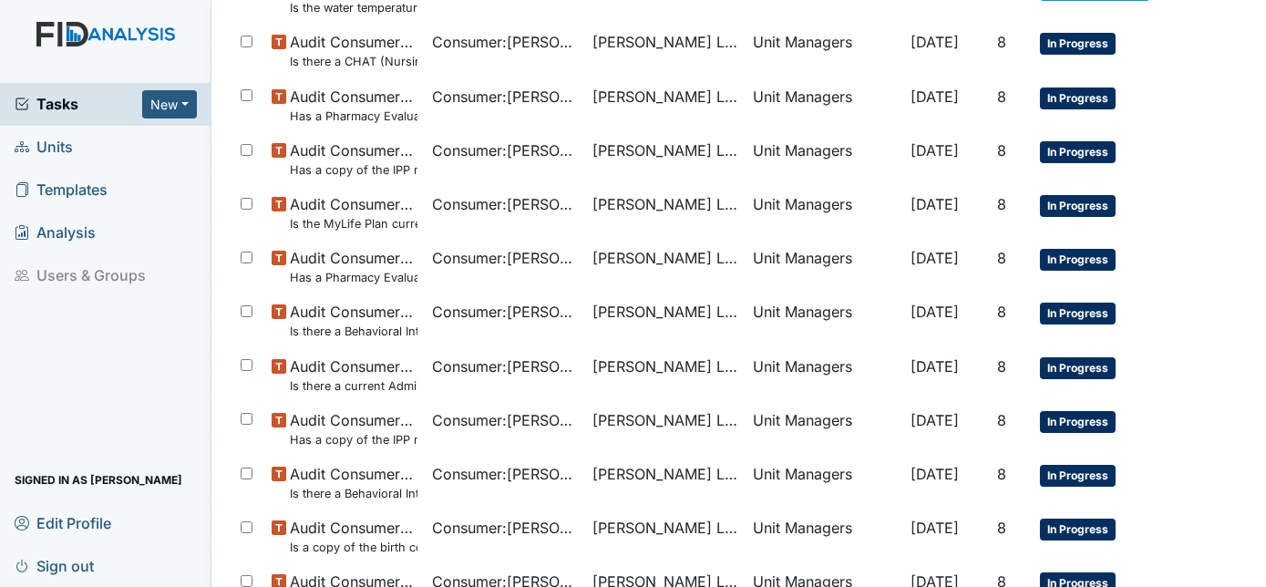
scroll to position [0, 0]
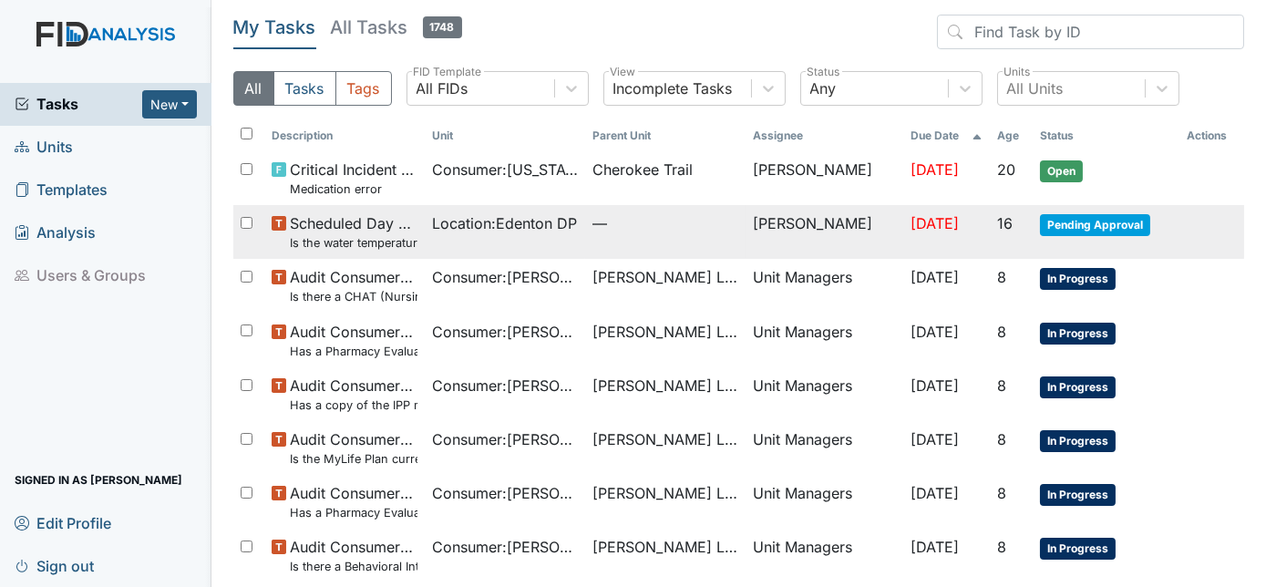
click at [1055, 221] on span "Pending Approval" at bounding box center [1095, 225] width 110 height 22
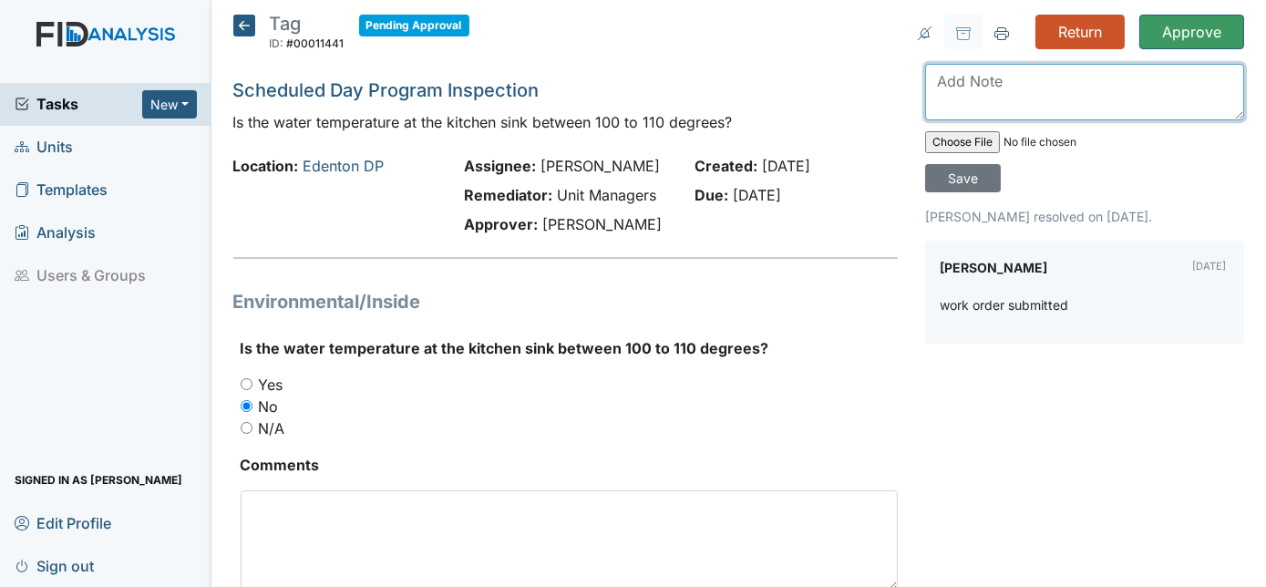
click at [952, 97] on textarea at bounding box center [1084, 92] width 319 height 56
click at [1209, 79] on textarea "Work order in FIDS. Maintenace has not" at bounding box center [1084, 92] width 319 height 56
type textarea "Work order in FIDS. Maintenace has not completed."
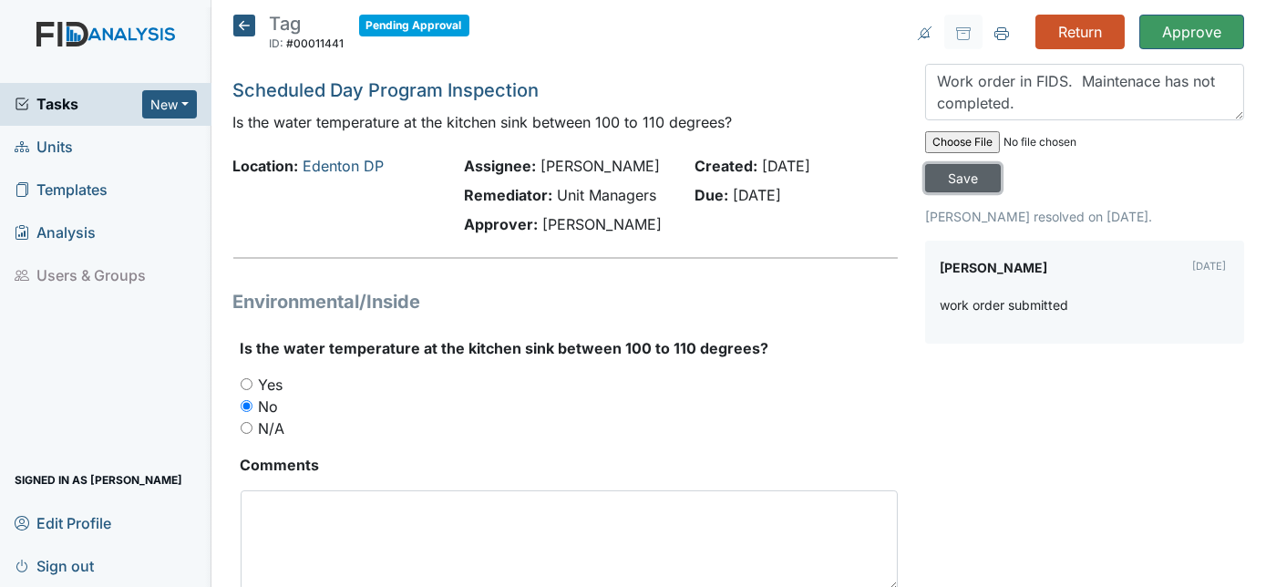
drag, startPoint x: 1205, startPoint y: 133, endPoint x: 1227, endPoint y: 137, distance: 23.1
click at [1001, 164] on input "Save" at bounding box center [963, 178] width 76 height 28
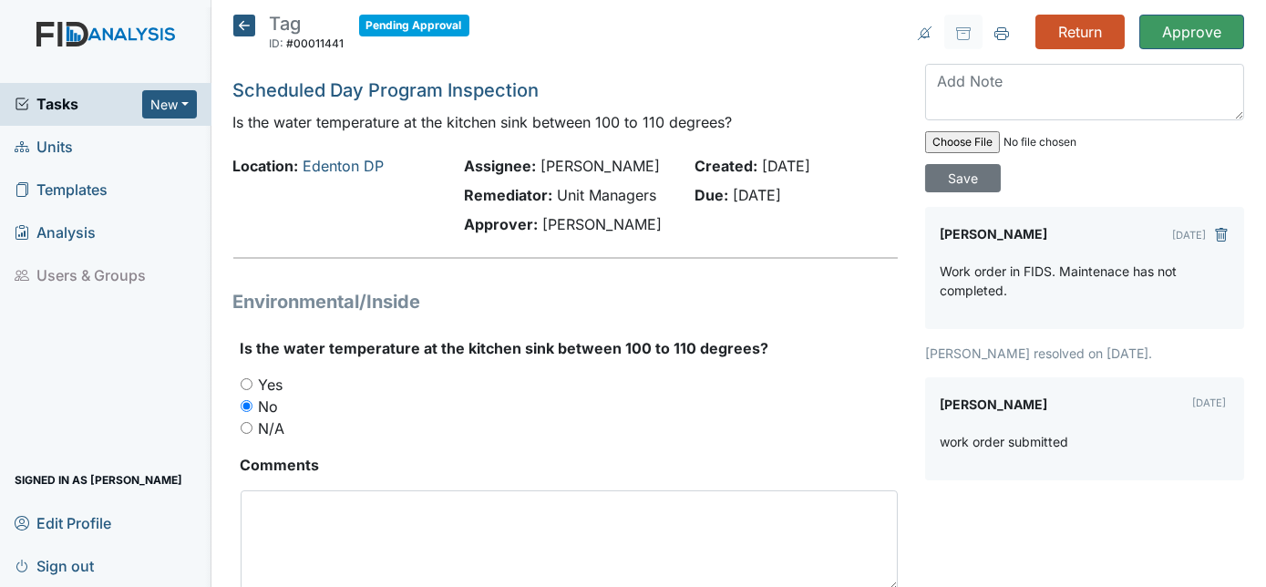
click at [736, 241] on div "Created: [DATE] Due: [DATE]" at bounding box center [796, 198] width 231 height 87
click at [80, 114] on span "Tasks" at bounding box center [79, 104] width 128 height 22
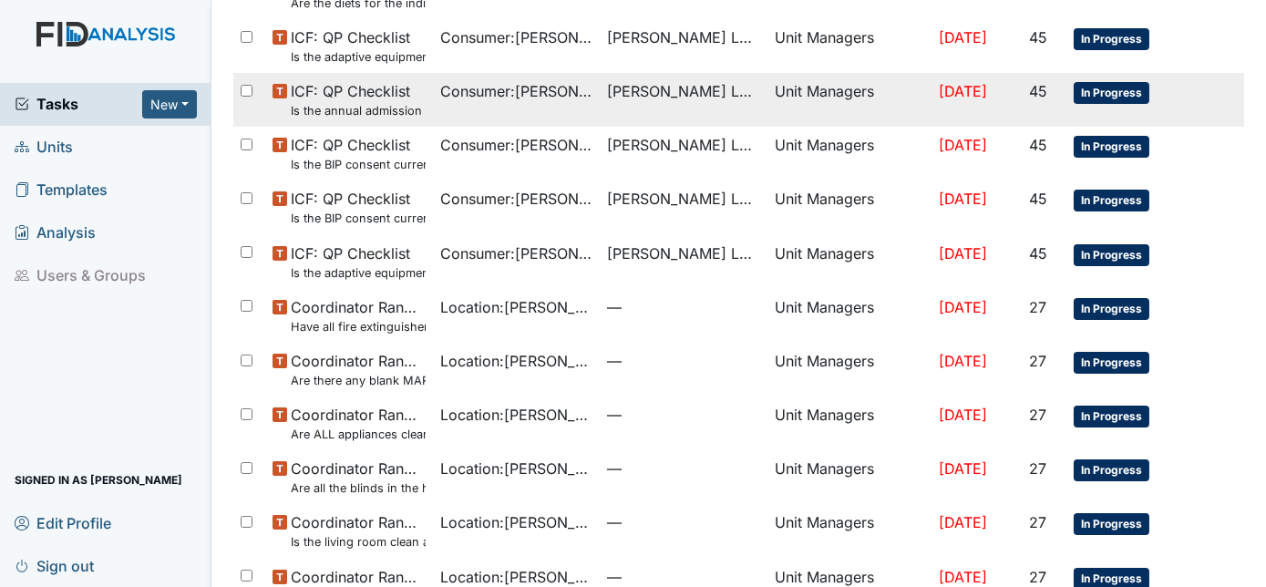
scroll to position [347, 0]
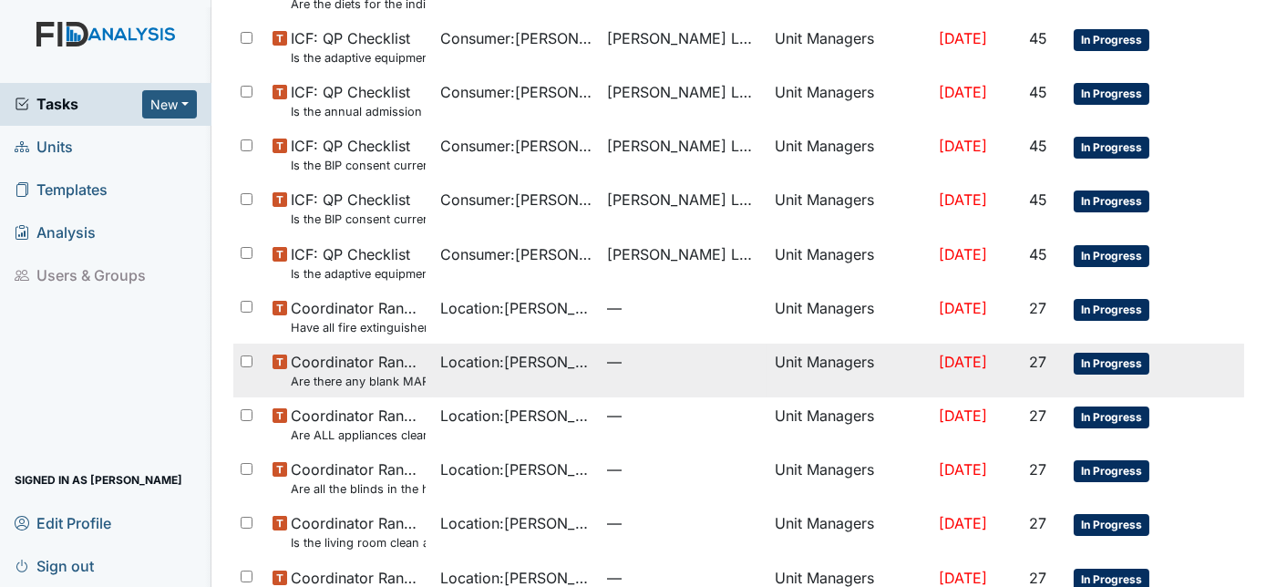
click at [334, 381] on small "Are there any blank MAR"s" at bounding box center [358, 381] width 135 height 17
